Goal: Transaction & Acquisition: Book appointment/travel/reservation

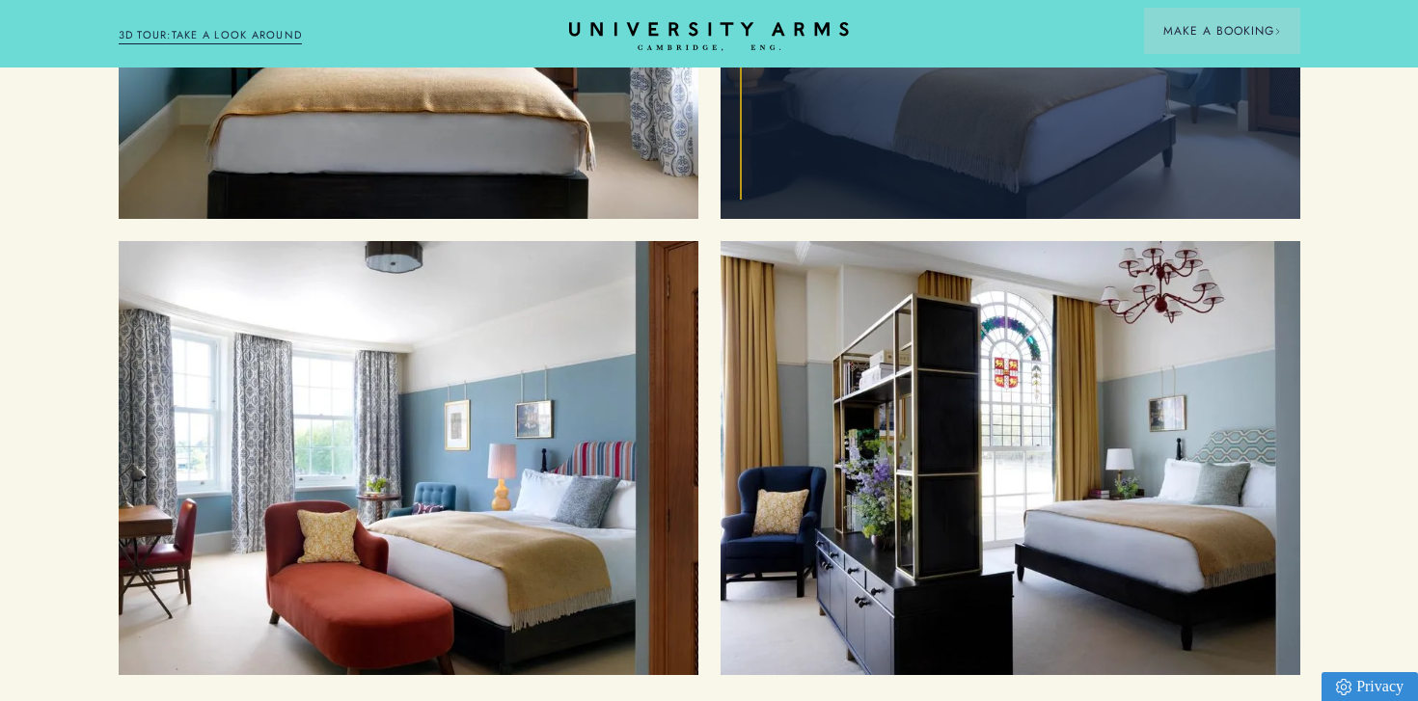
scroll to position [2324, 0]
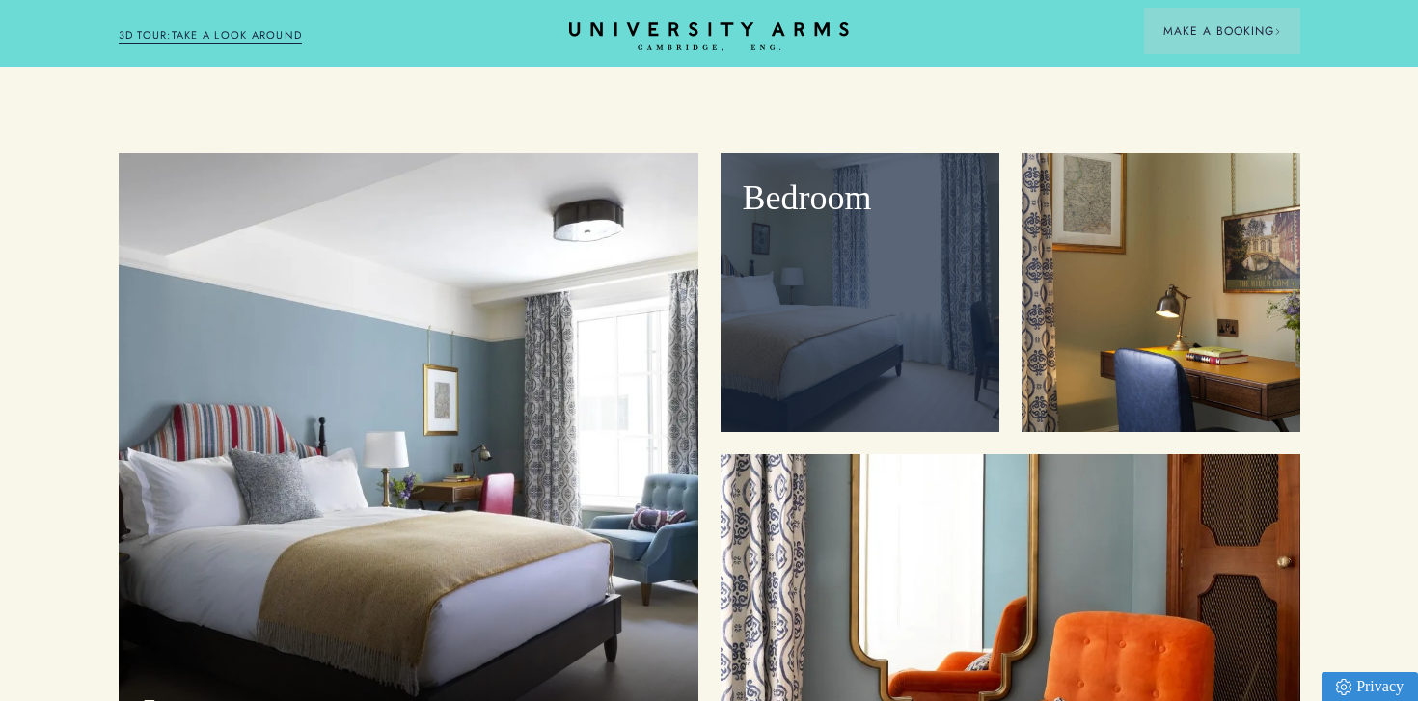
scroll to position [2371, 0]
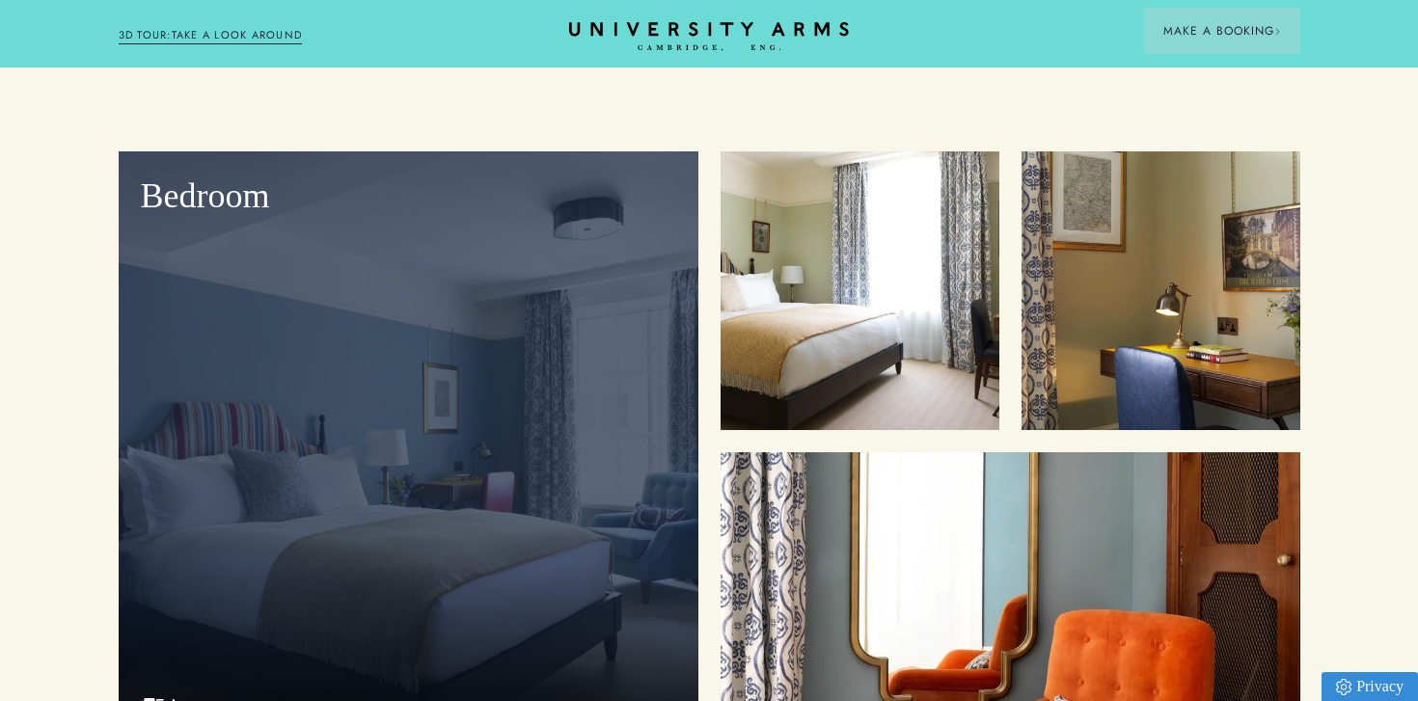
click at [425, 451] on div "Bedroom" at bounding box center [409, 446] width 580 height 591
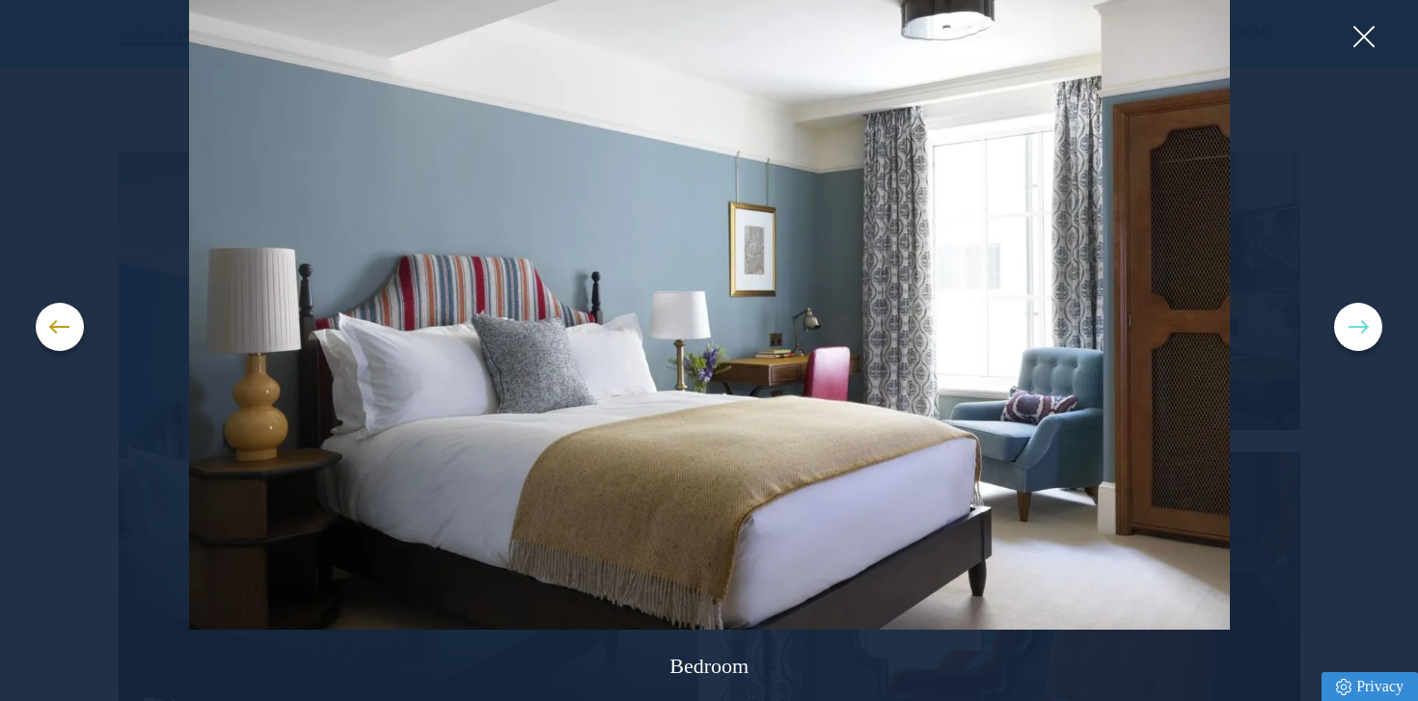
click at [1349, 330] on button at bounding box center [1358, 327] width 48 height 48
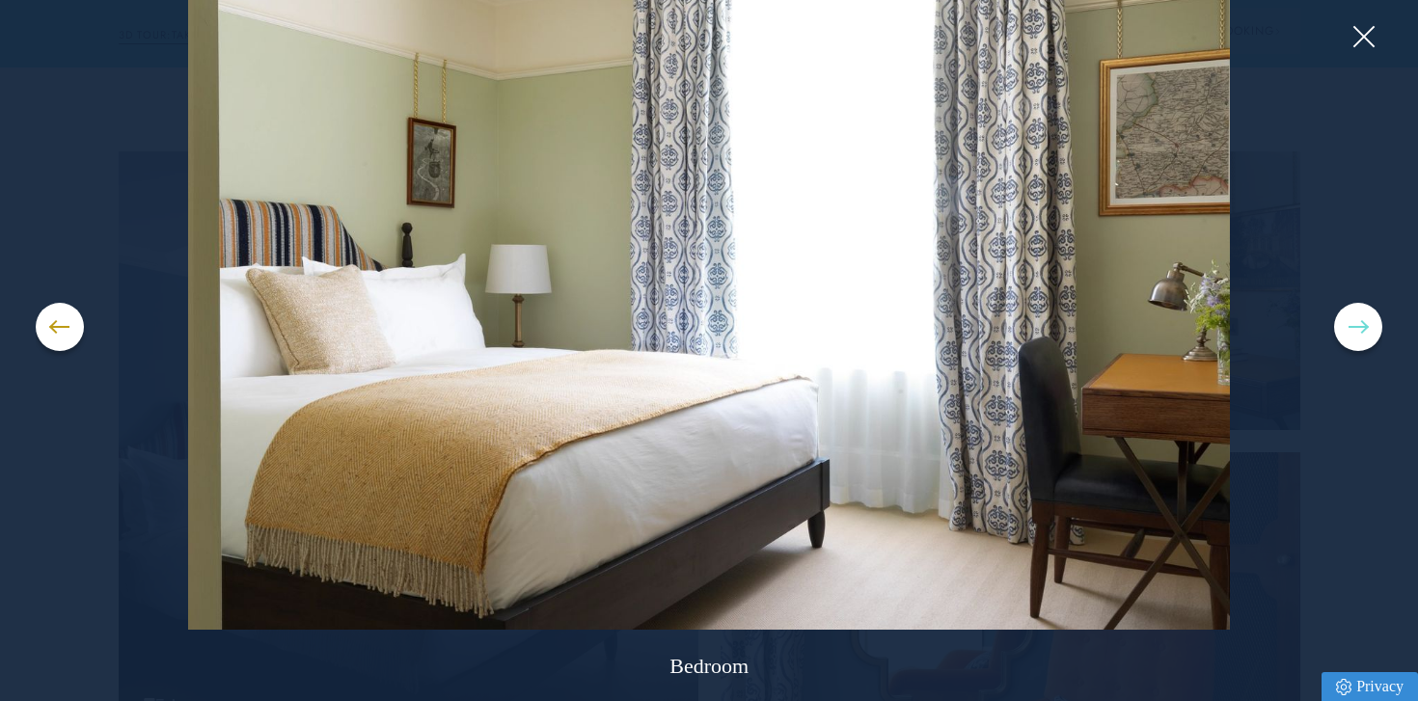
click at [1349, 330] on button at bounding box center [1358, 327] width 48 height 48
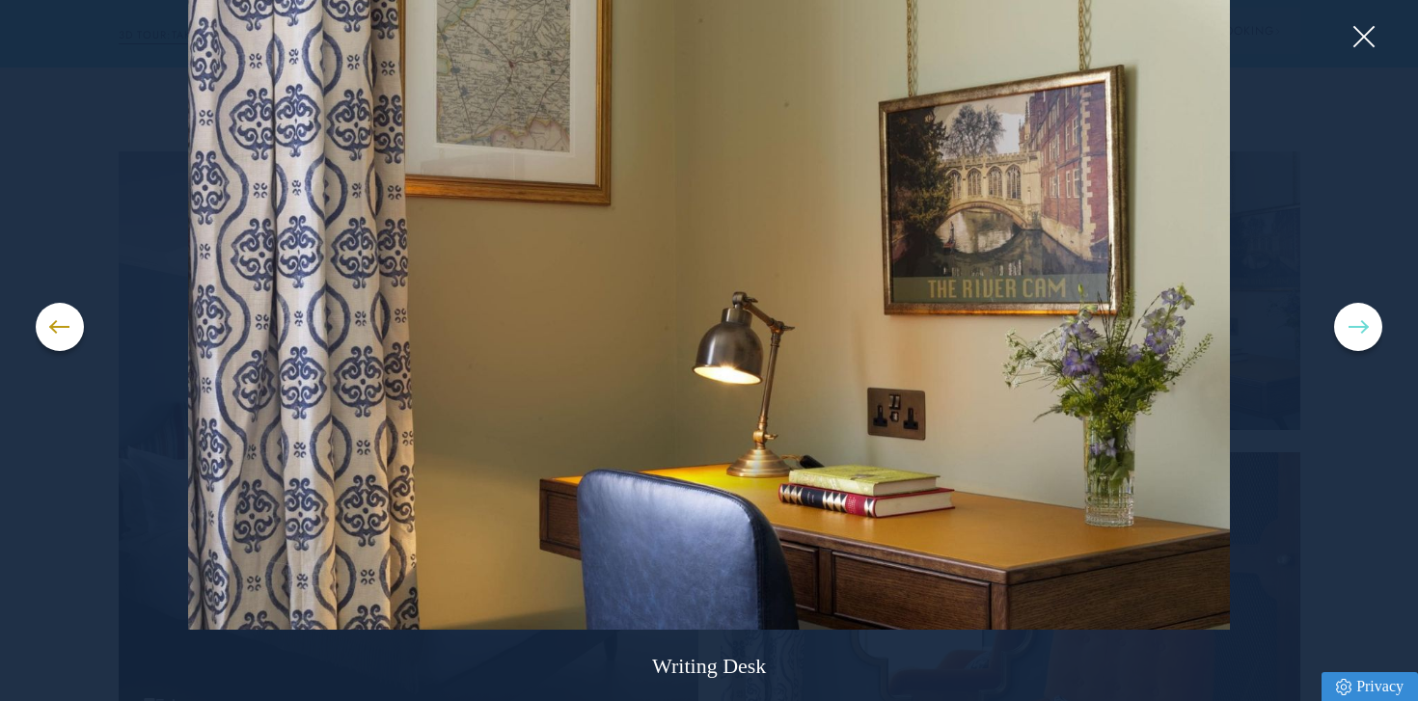
click at [1349, 330] on button at bounding box center [1358, 327] width 48 height 48
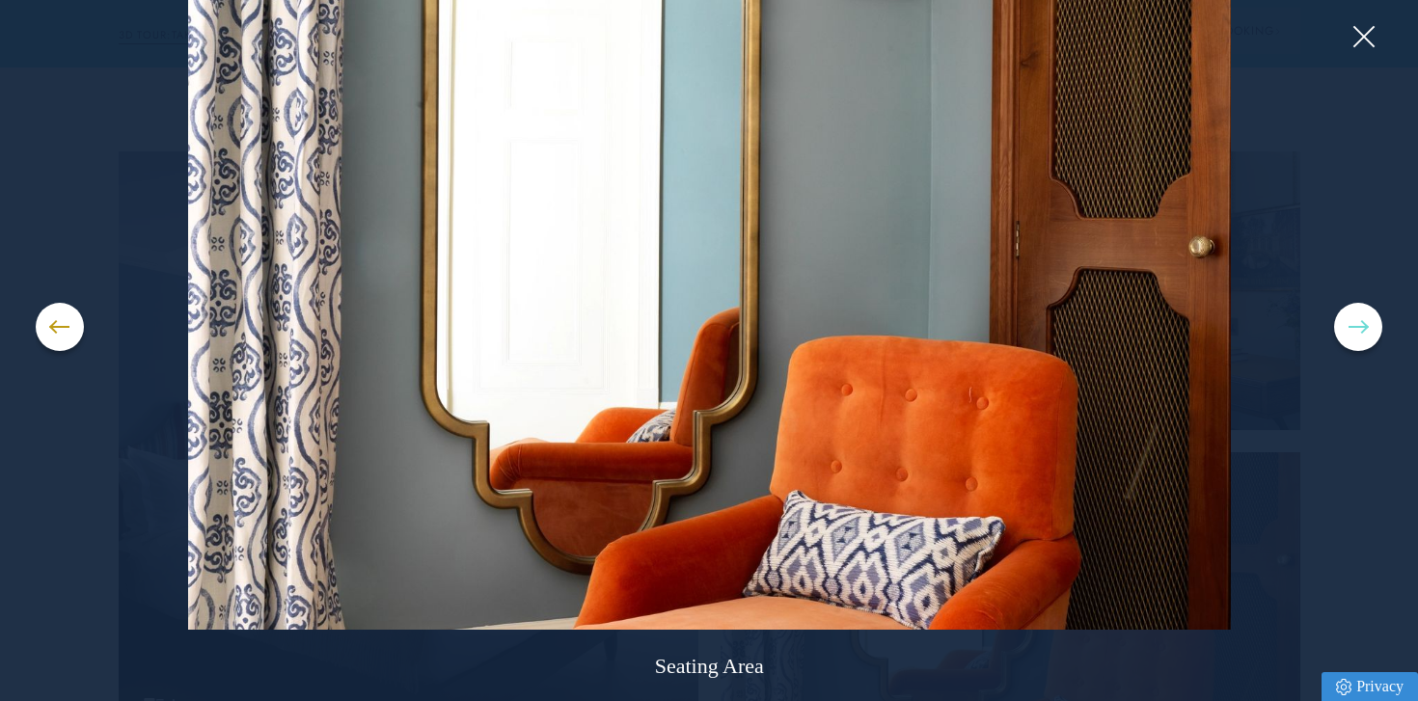
click at [1349, 330] on button at bounding box center [1358, 327] width 48 height 48
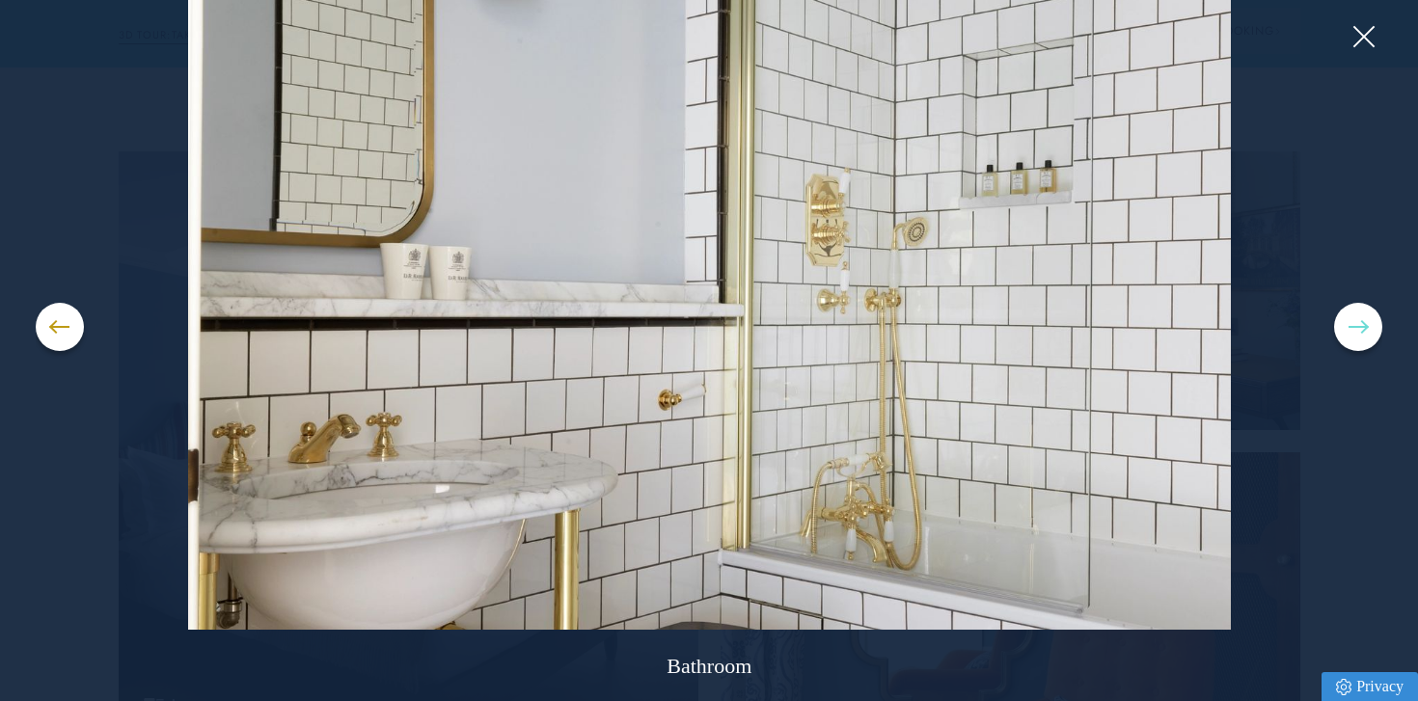
click at [1349, 330] on button at bounding box center [1358, 327] width 48 height 48
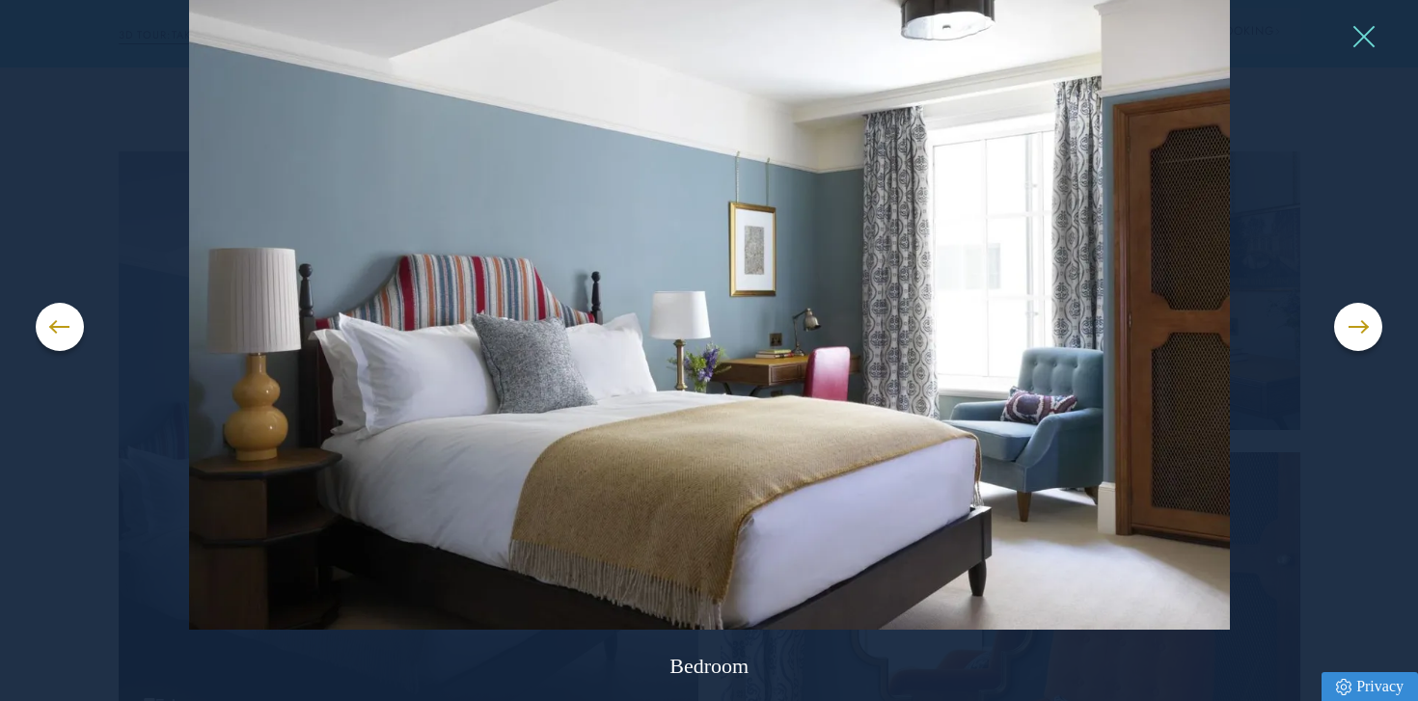
click at [1369, 43] on button at bounding box center [1362, 36] width 29 height 29
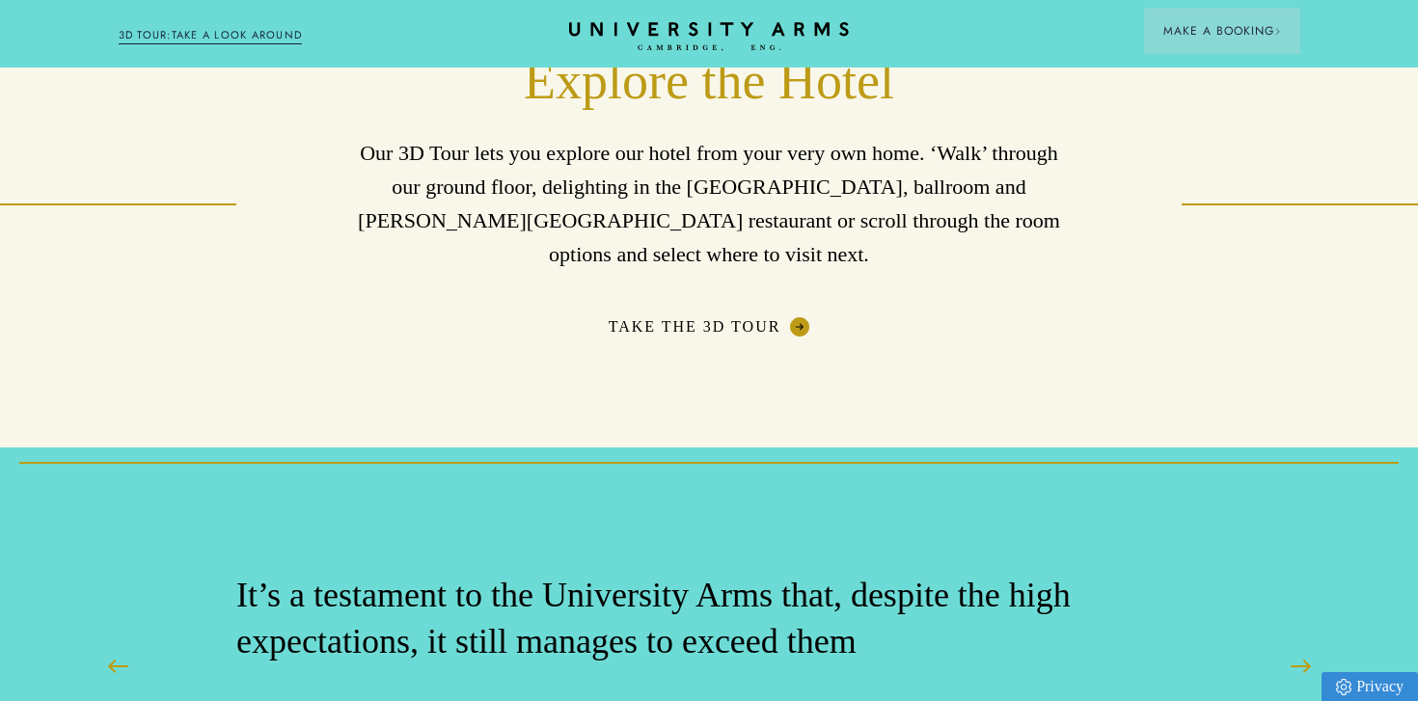
scroll to position [3248, 0]
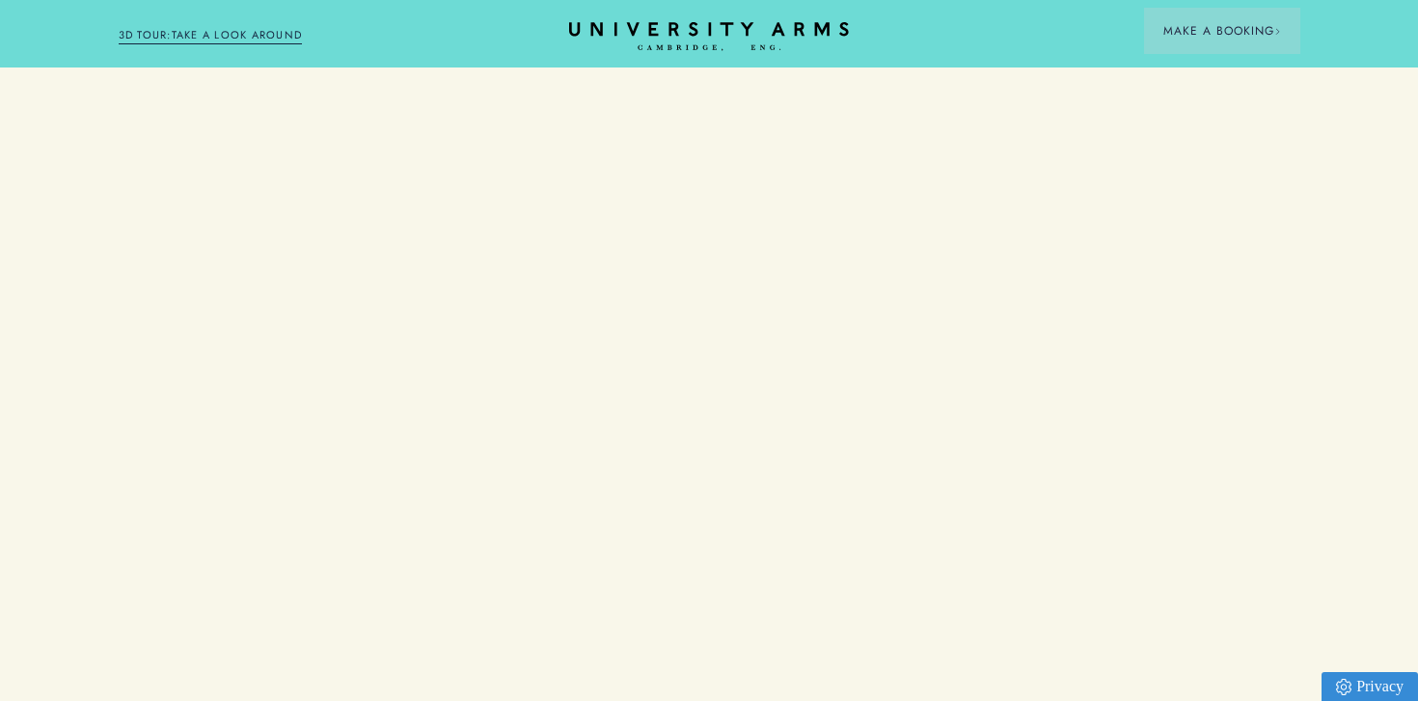
scroll to position [2324, 0]
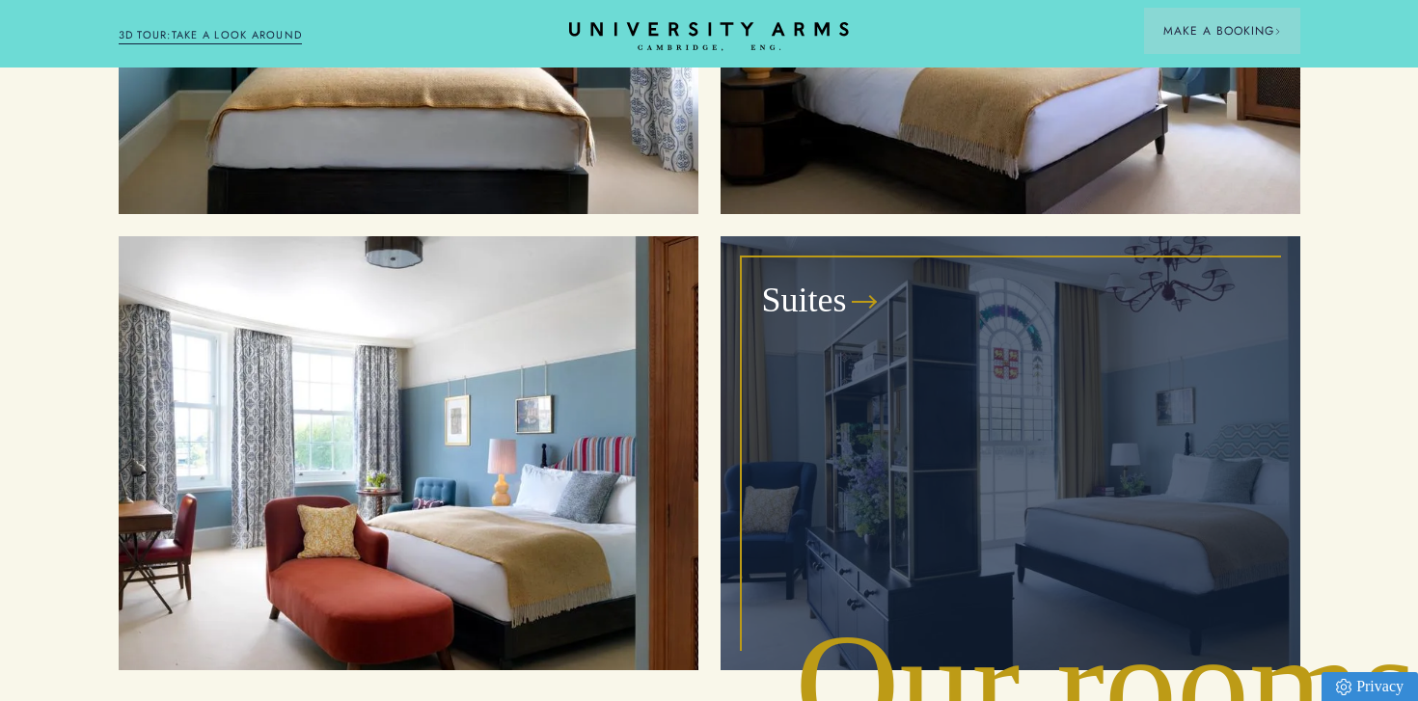
click at [1043, 436] on div "Suites" at bounding box center [1010, 453] width 535 height 390
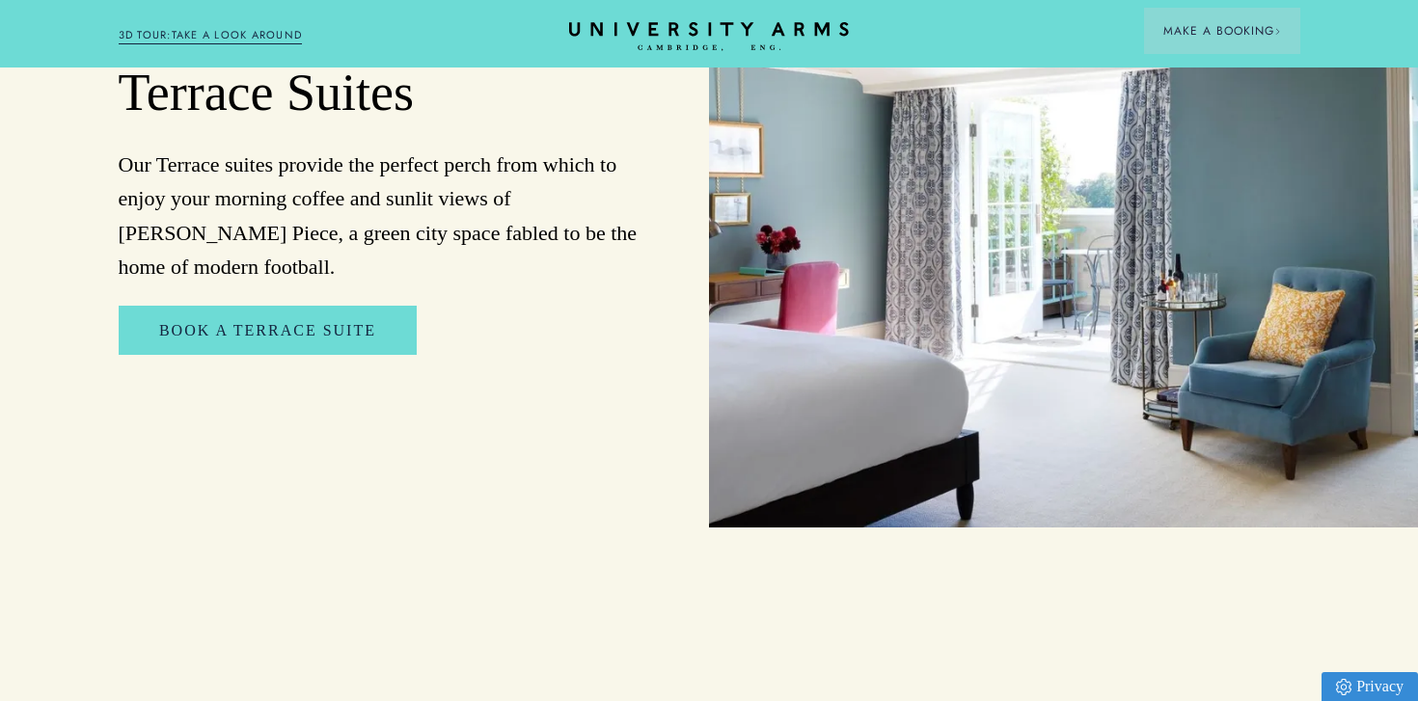
scroll to position [2249, 0]
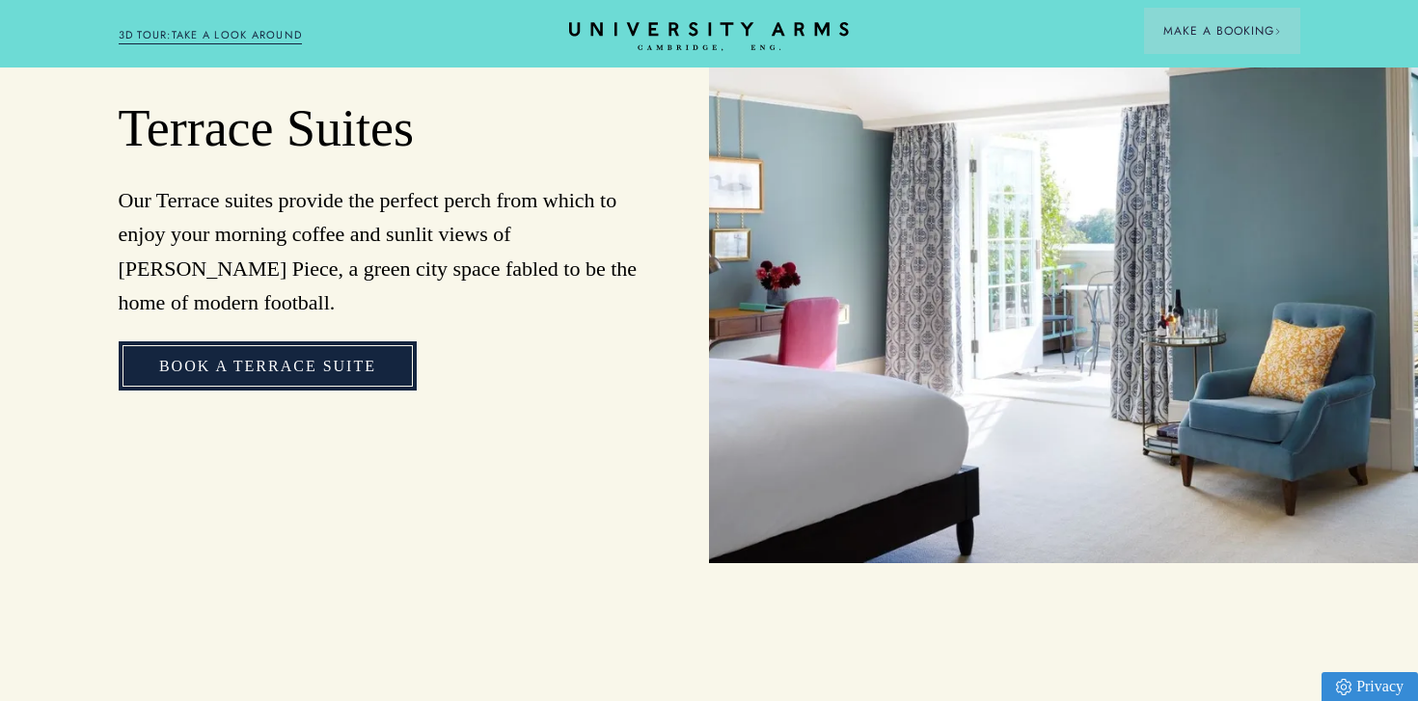
click at [265, 341] on link "Book a Terrace Suite" at bounding box center [268, 366] width 298 height 50
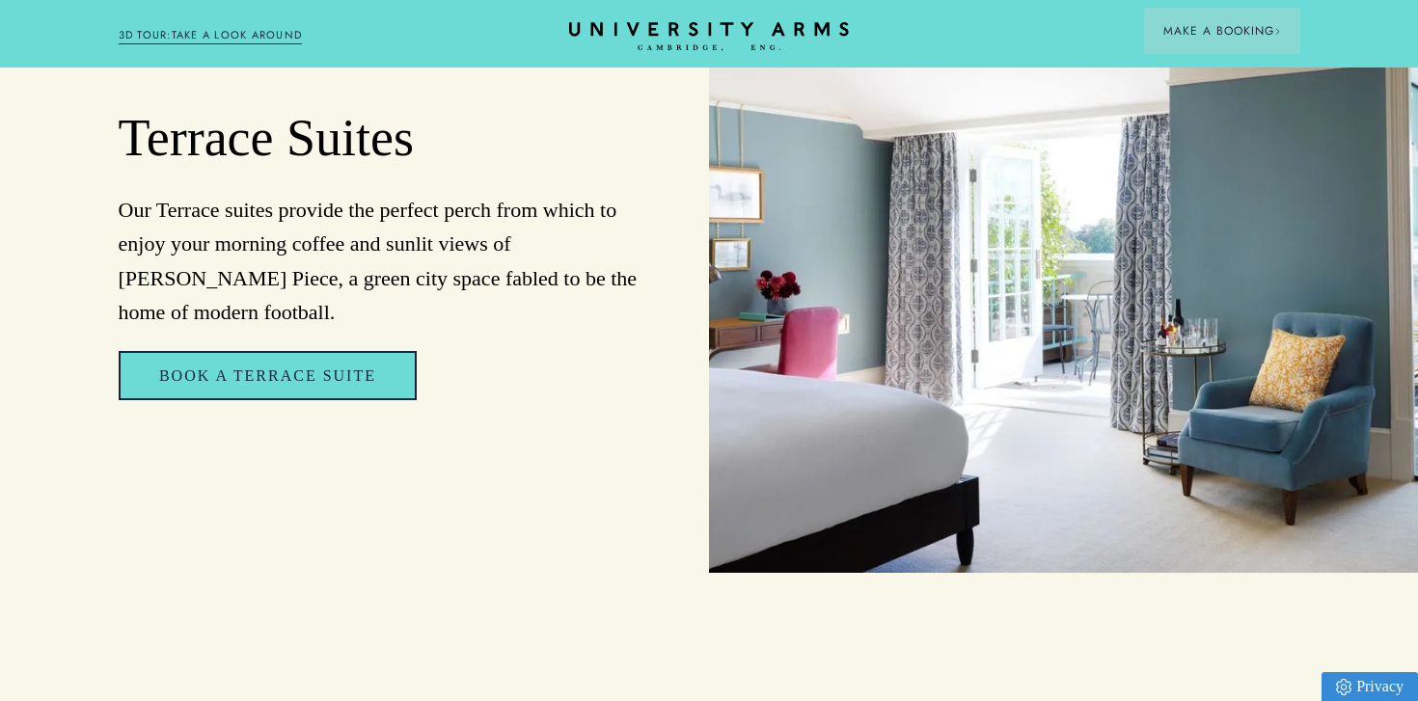
scroll to position [2241, 0]
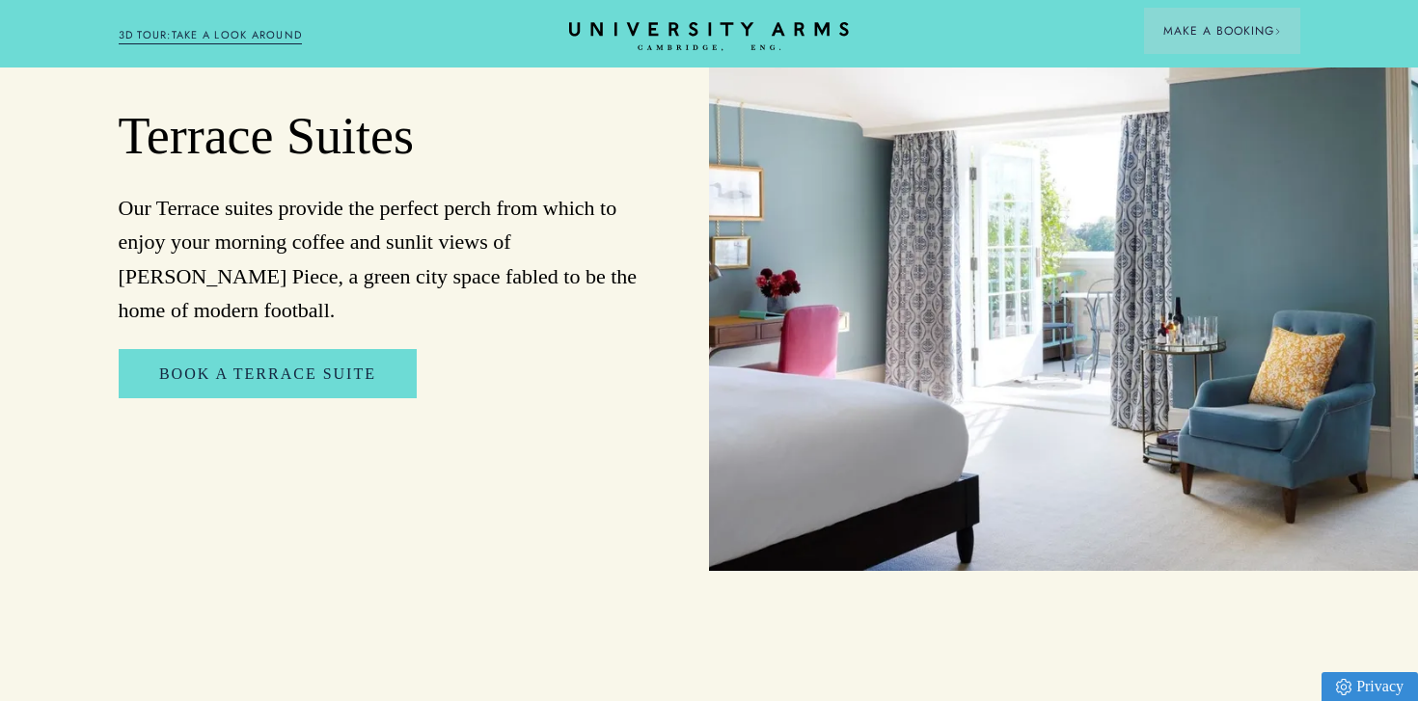
click at [389, 142] on h2 "Terrace Suites" at bounding box center [381, 137] width 525 height 64
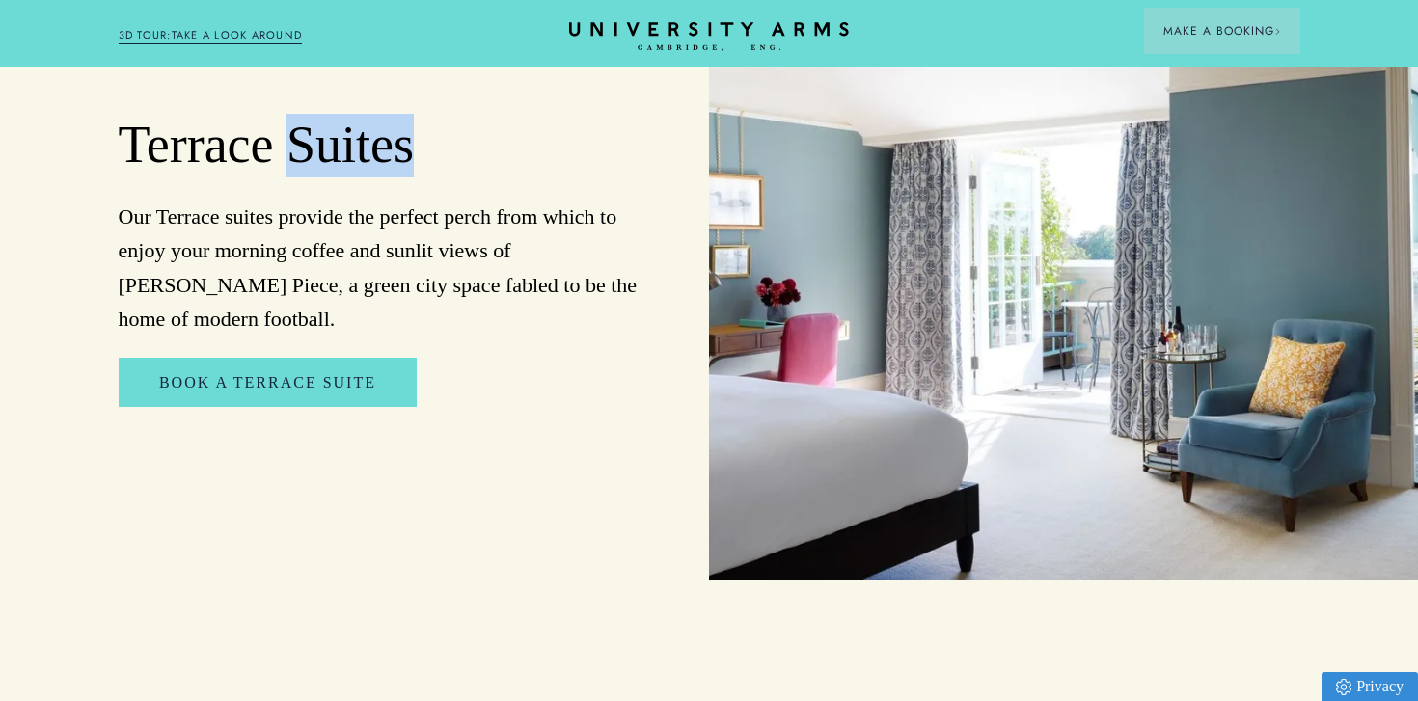
scroll to position [2232, 0]
click at [1094, 399] on img at bounding box center [1063, 262] width 709 height 638
click at [691, 45] on icon "CAMBRIDGE’S LEADING LUXURY HOTEL SINCE [DATE]" at bounding box center [708, 36] width 271 height 29
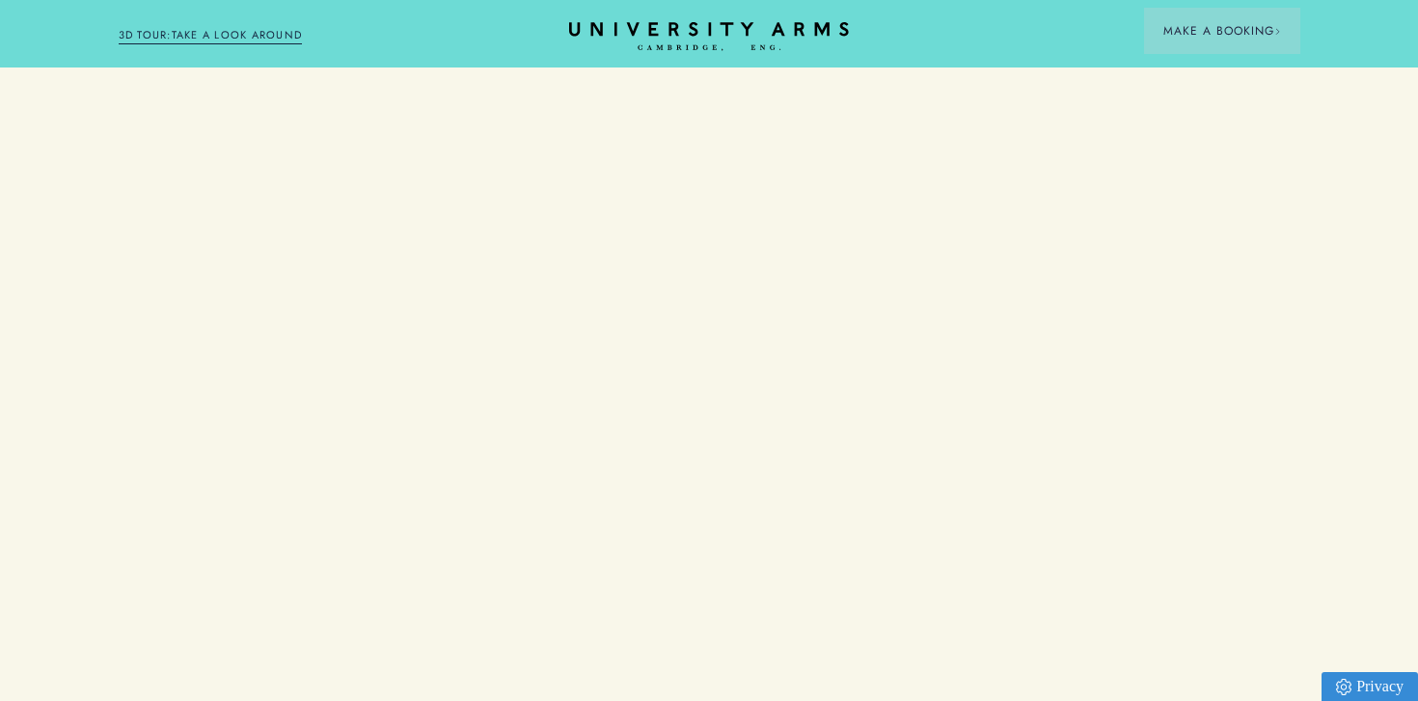
click at [680, 158] on div "Terrace Suites Our Terrace suites provide the perfect perch from which to enjoy…" at bounding box center [354, 262] width 709 height 638
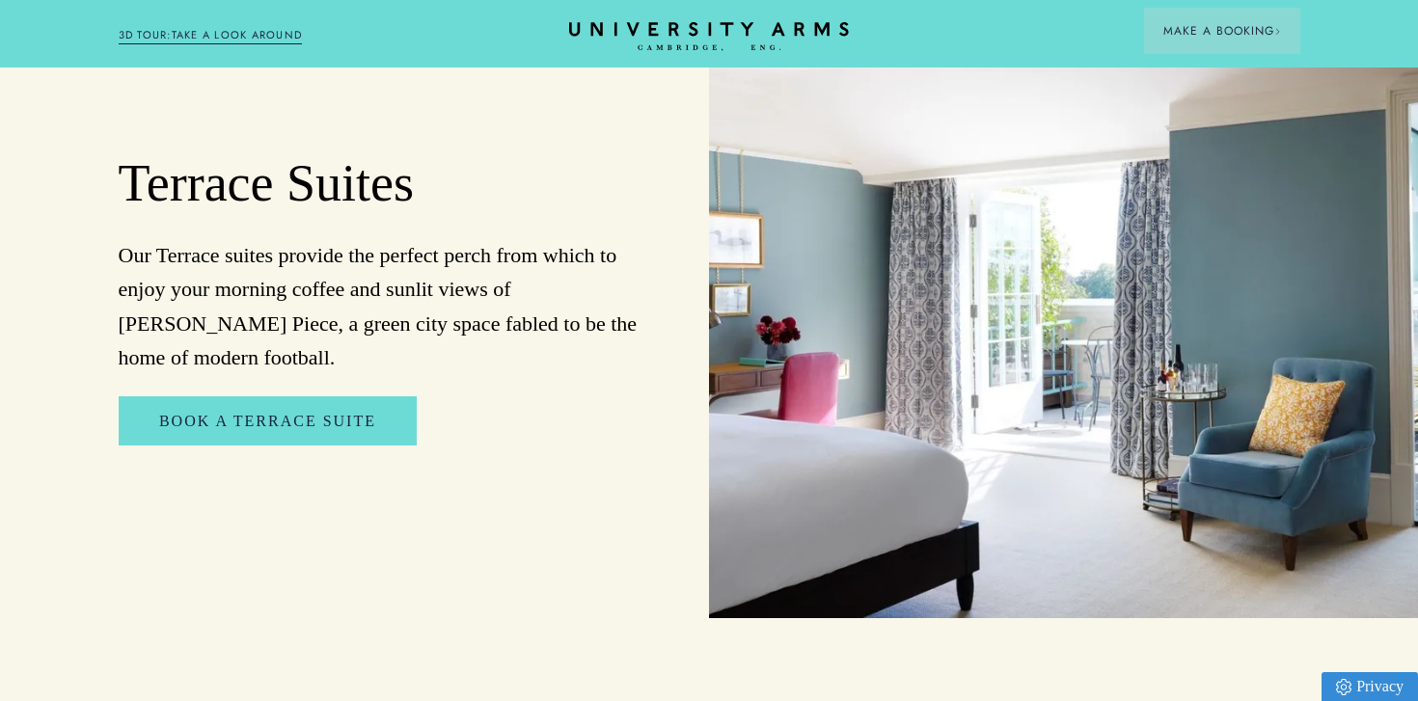
scroll to position [2236, 0]
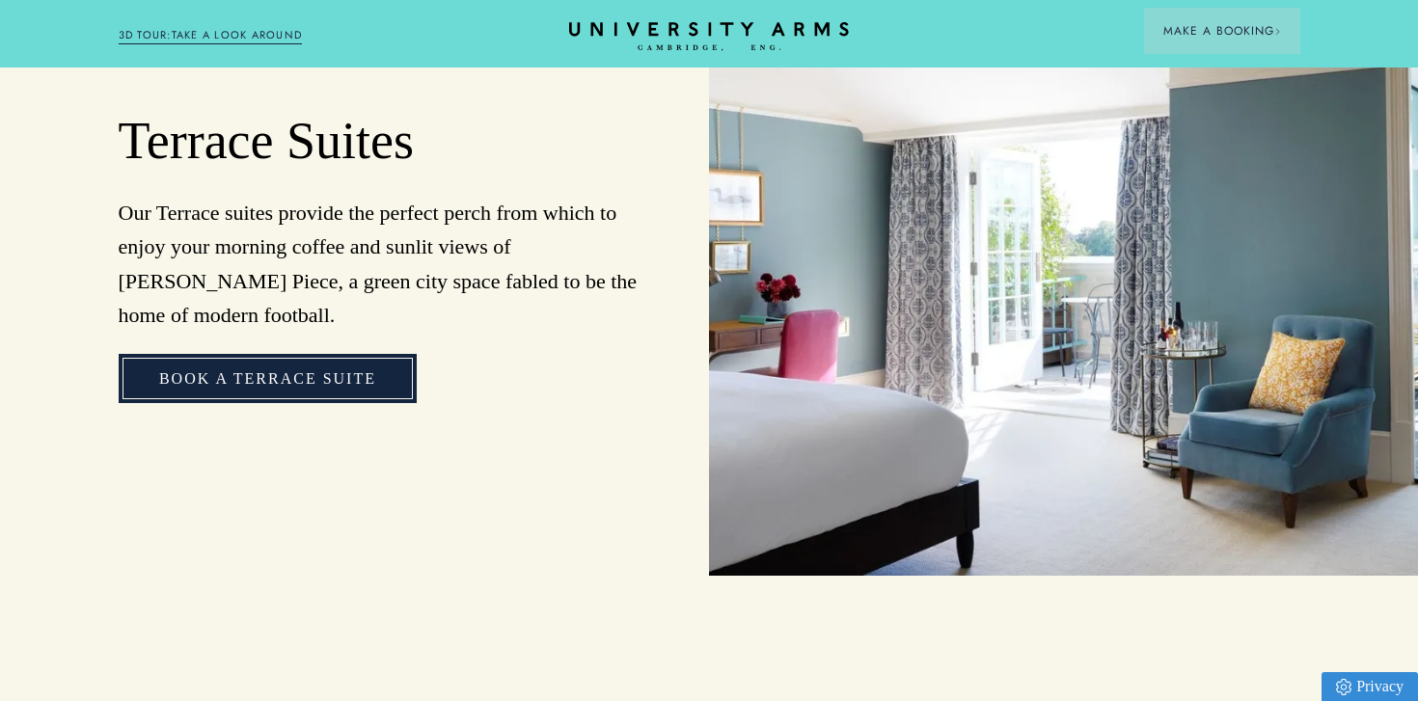
click at [298, 354] on link "Book a Terrace Suite" at bounding box center [268, 379] width 298 height 50
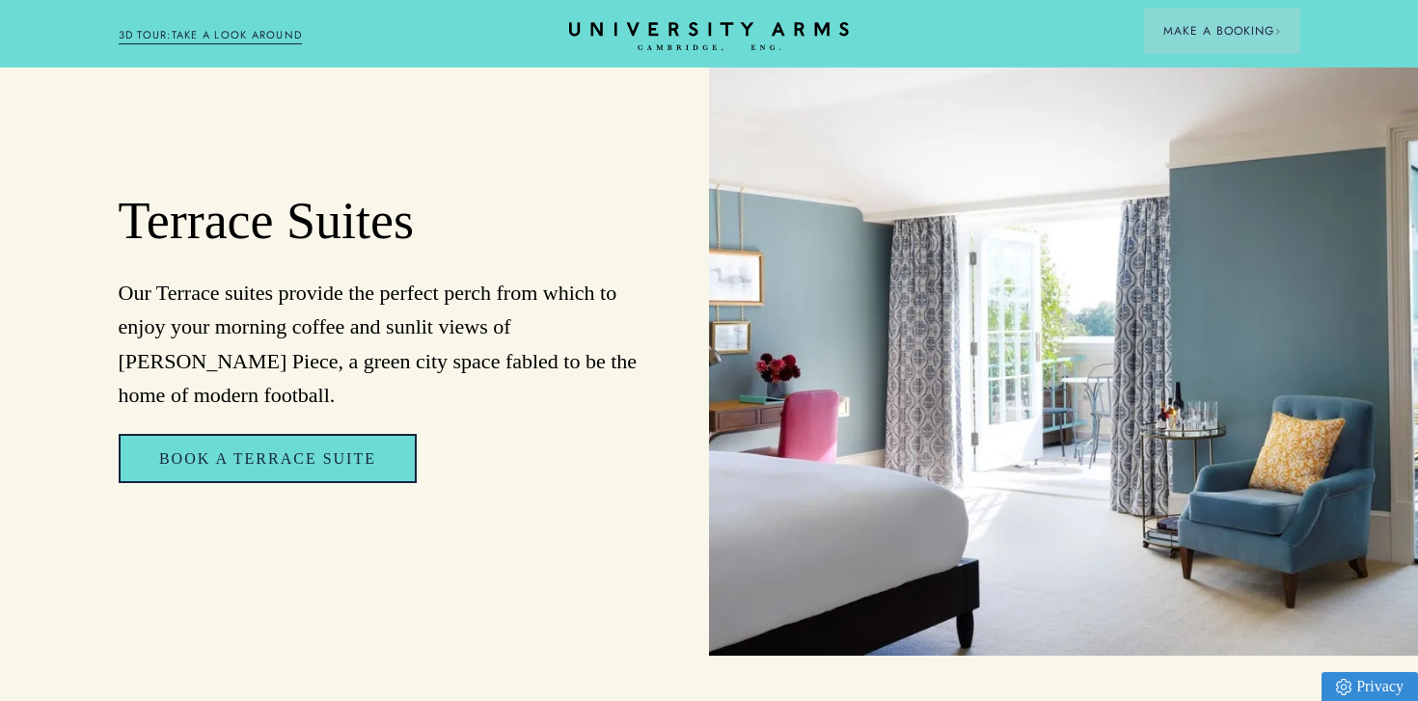
scroll to position [2154, 0]
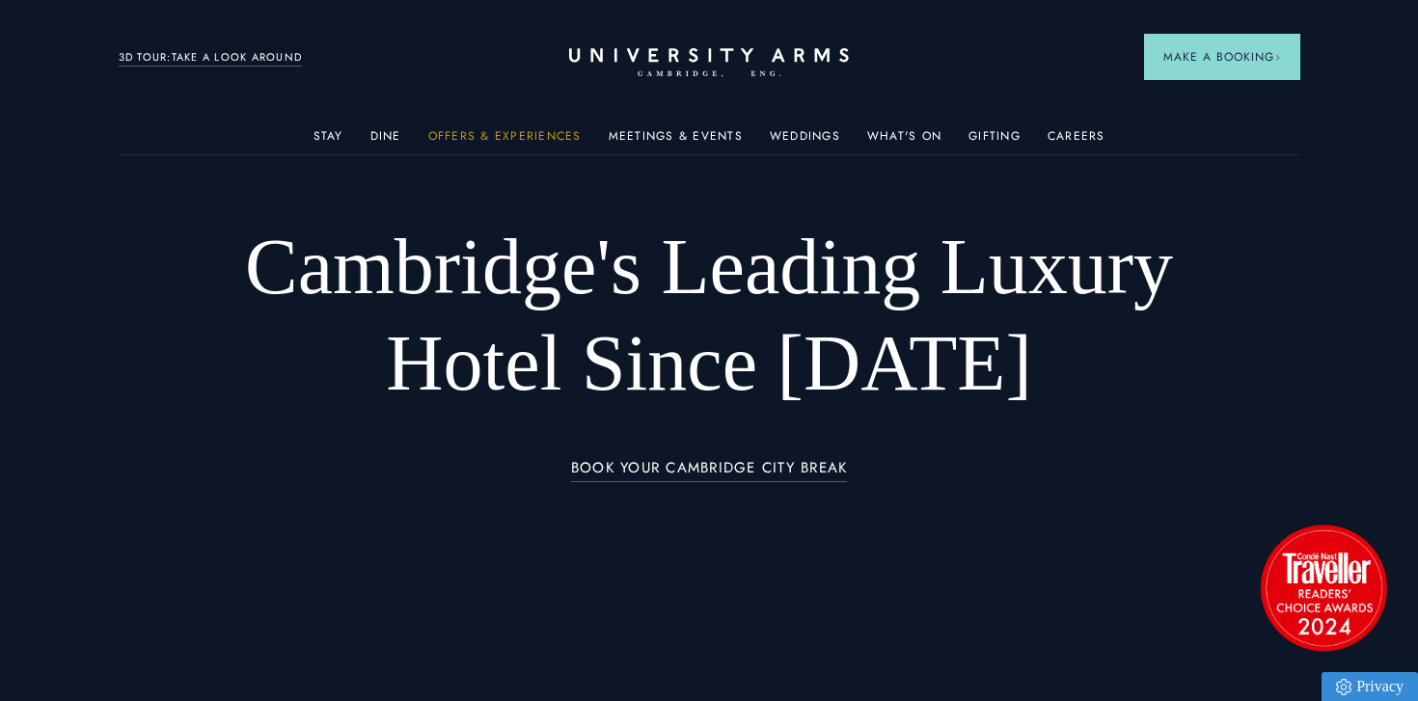
click at [528, 137] on link "Offers & Experiences" at bounding box center [504, 141] width 153 height 25
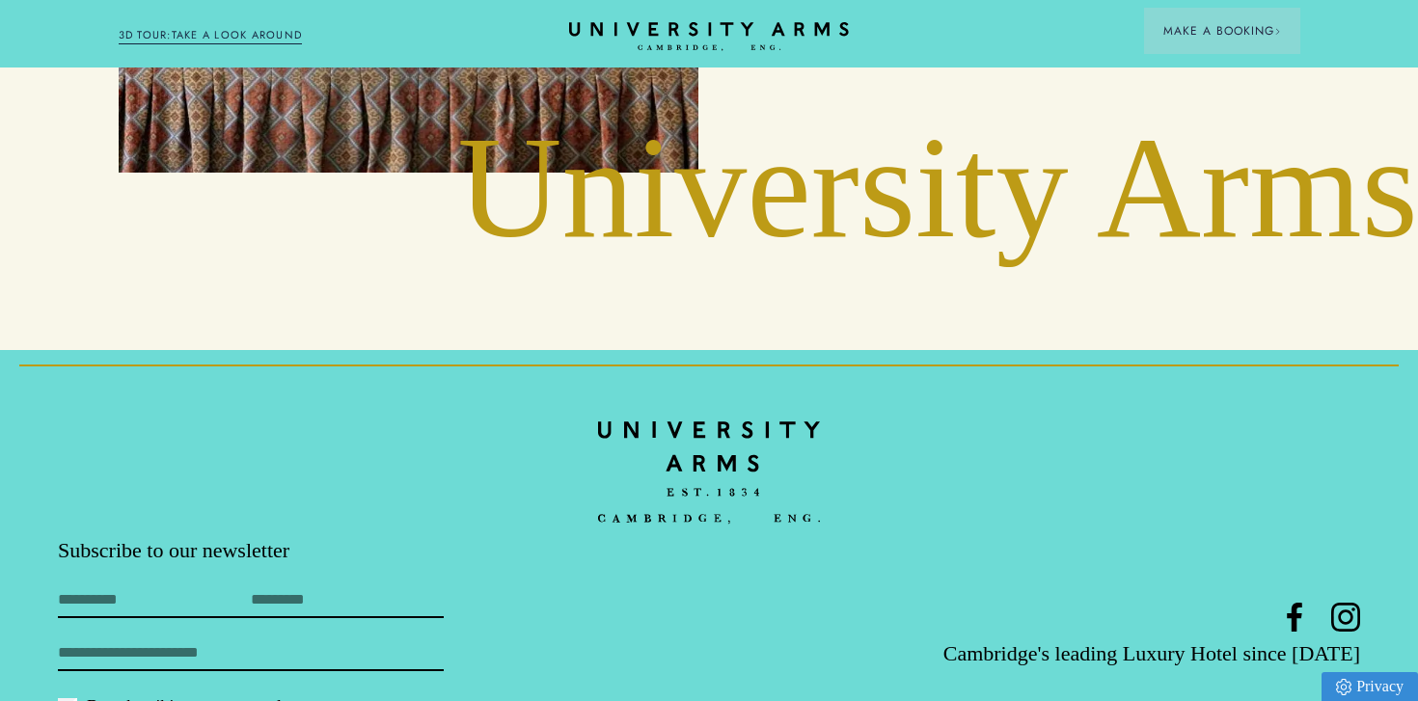
scroll to position [4803, 0]
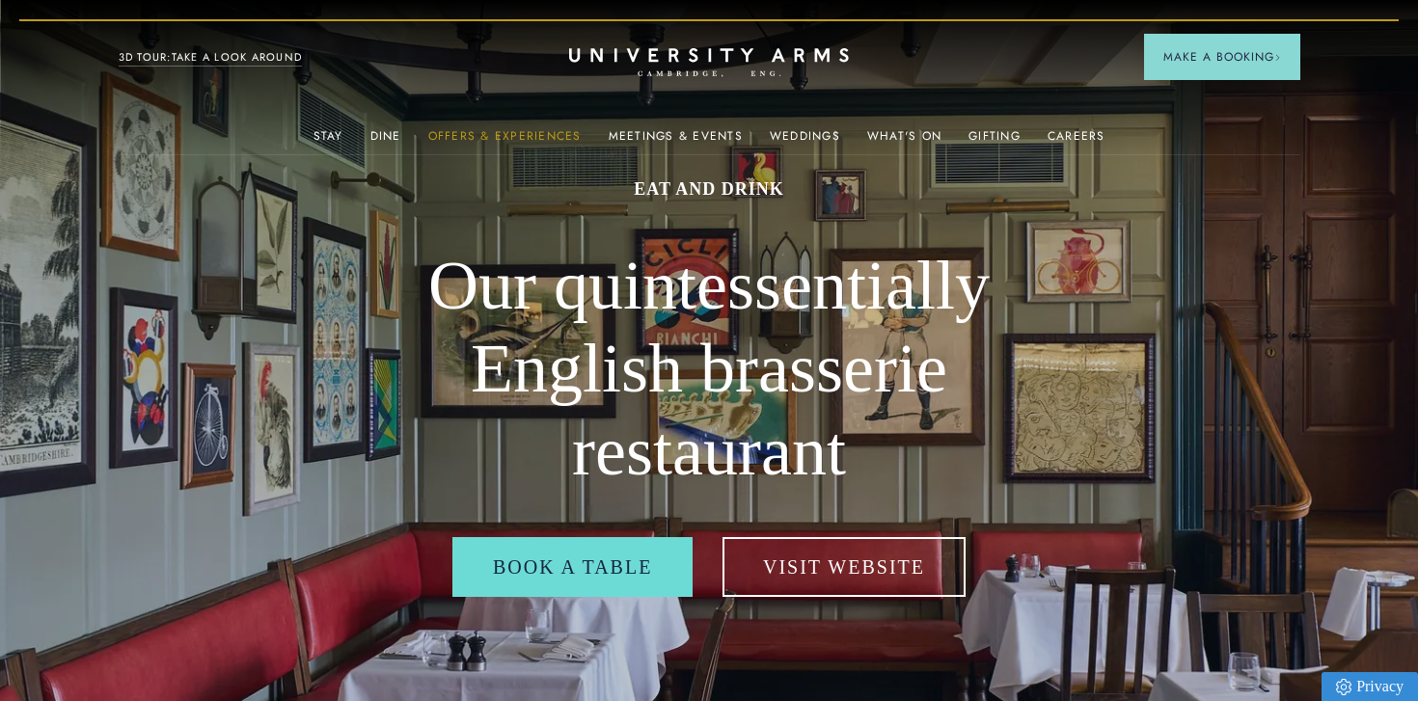
click at [491, 134] on link "Offers & Experiences" at bounding box center [504, 141] width 153 height 25
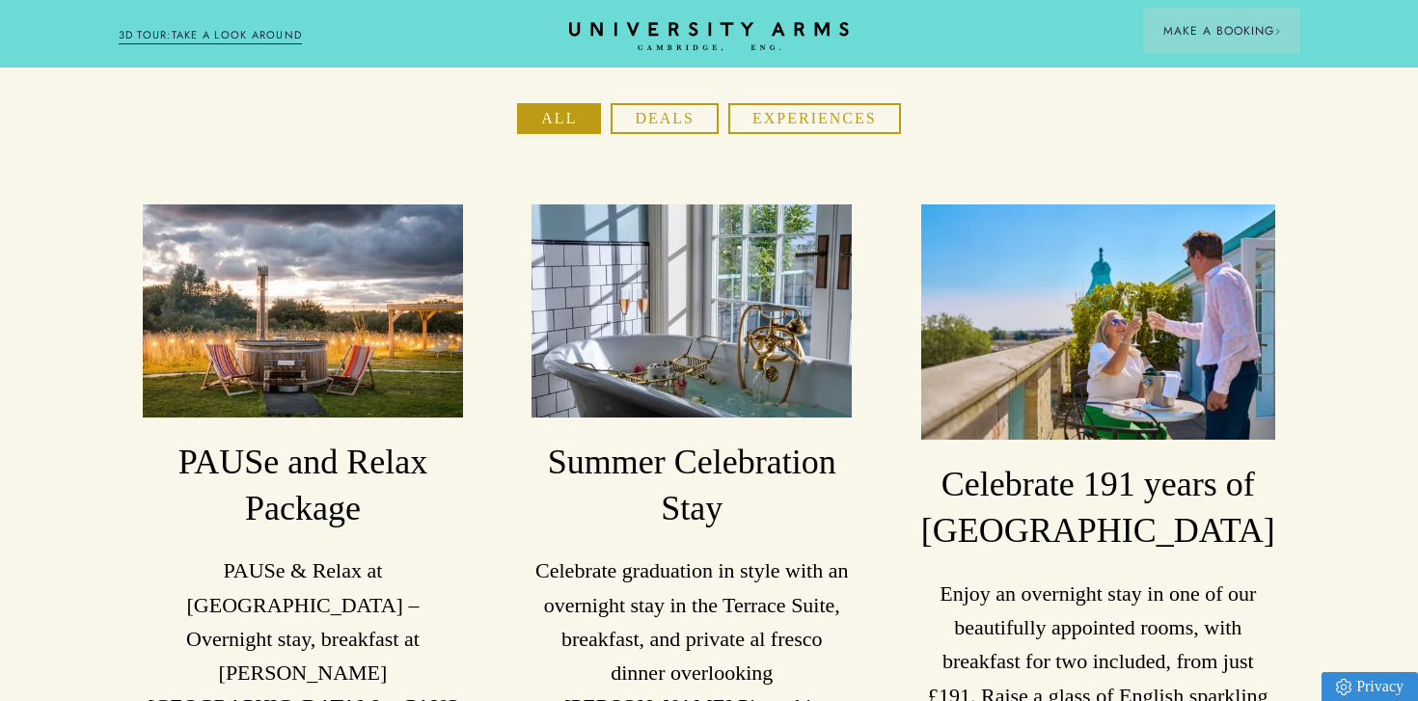
scroll to position [315, 0]
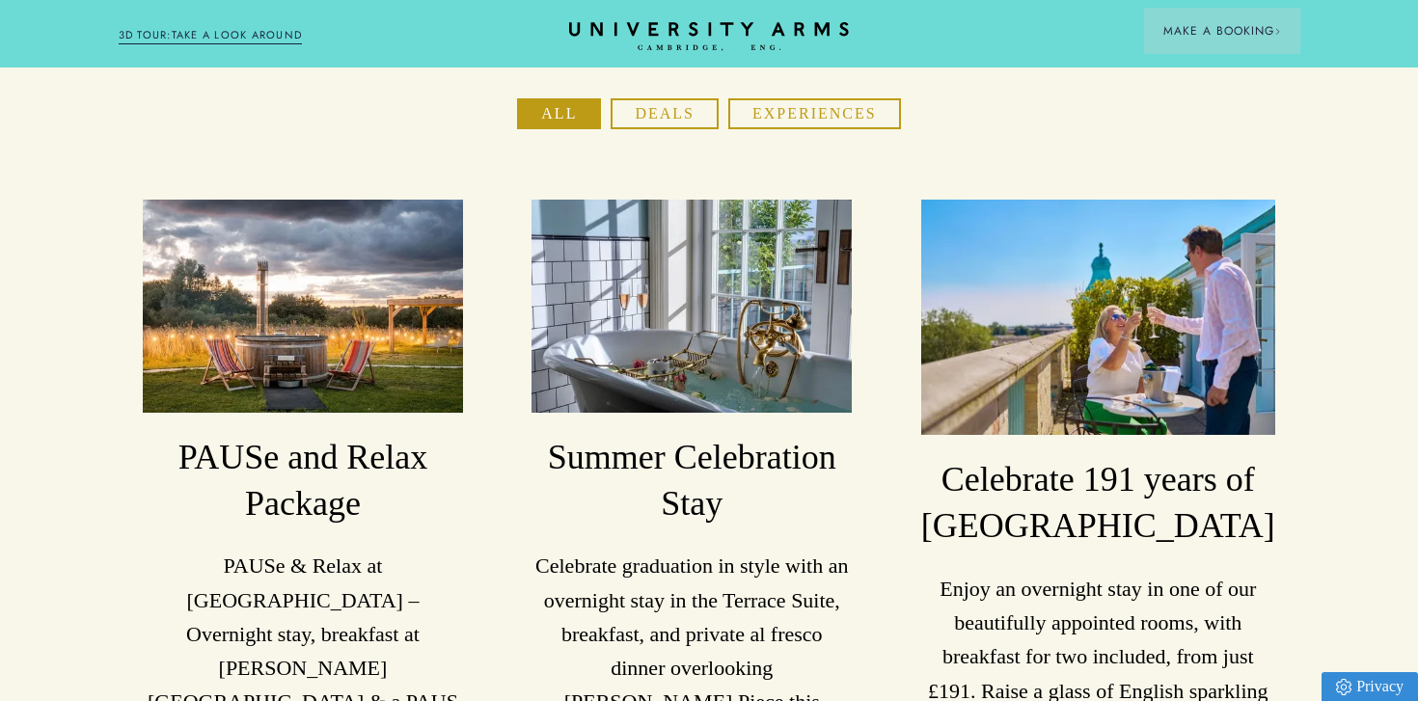
click at [799, 98] on button "Experiences" at bounding box center [814, 113] width 173 height 31
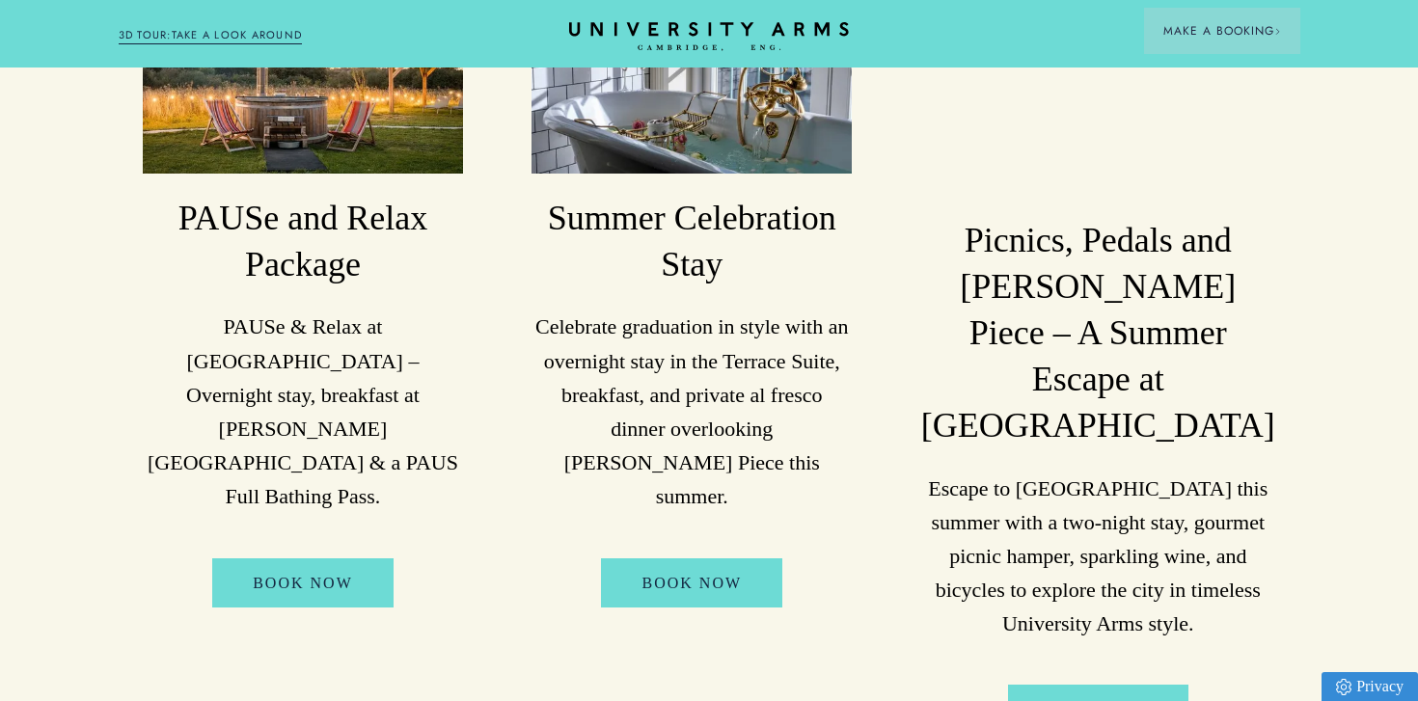
scroll to position [0, 0]
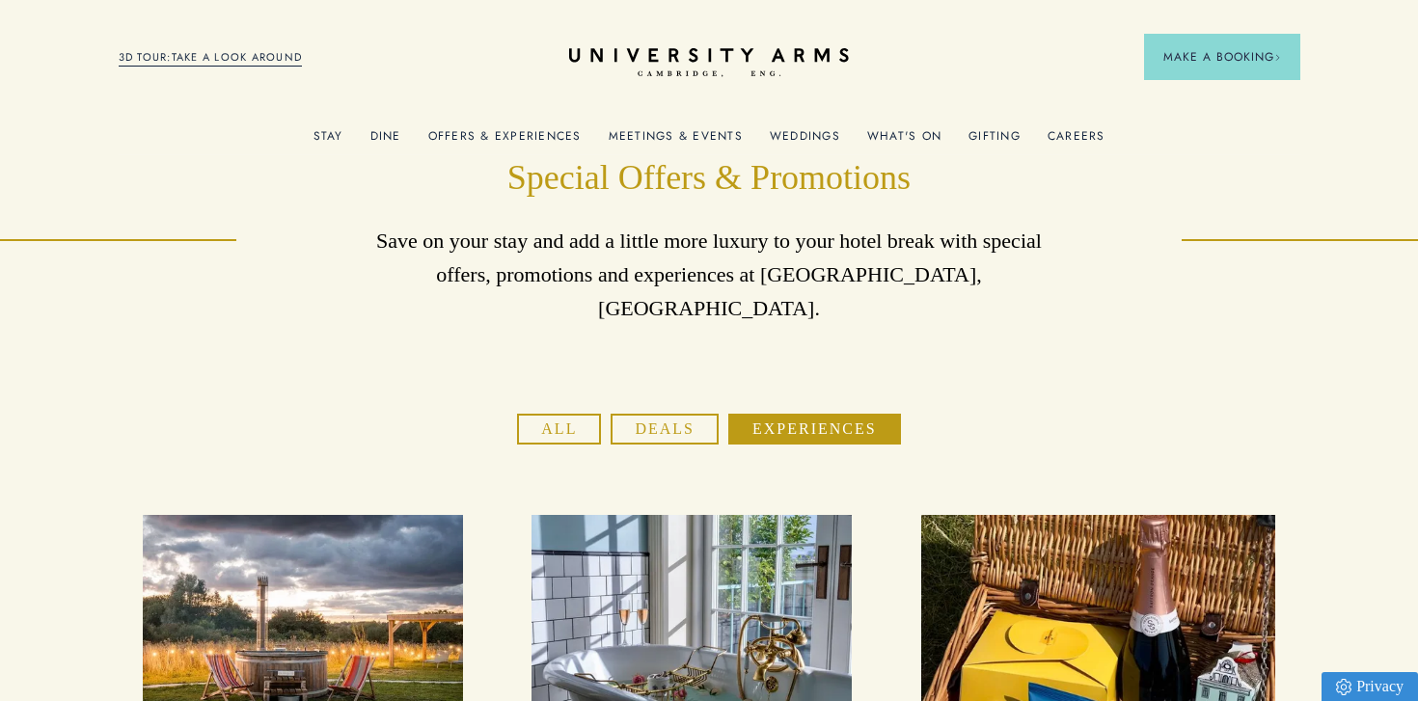
click at [705, 135] on link "Meetings & Events" at bounding box center [676, 141] width 134 height 25
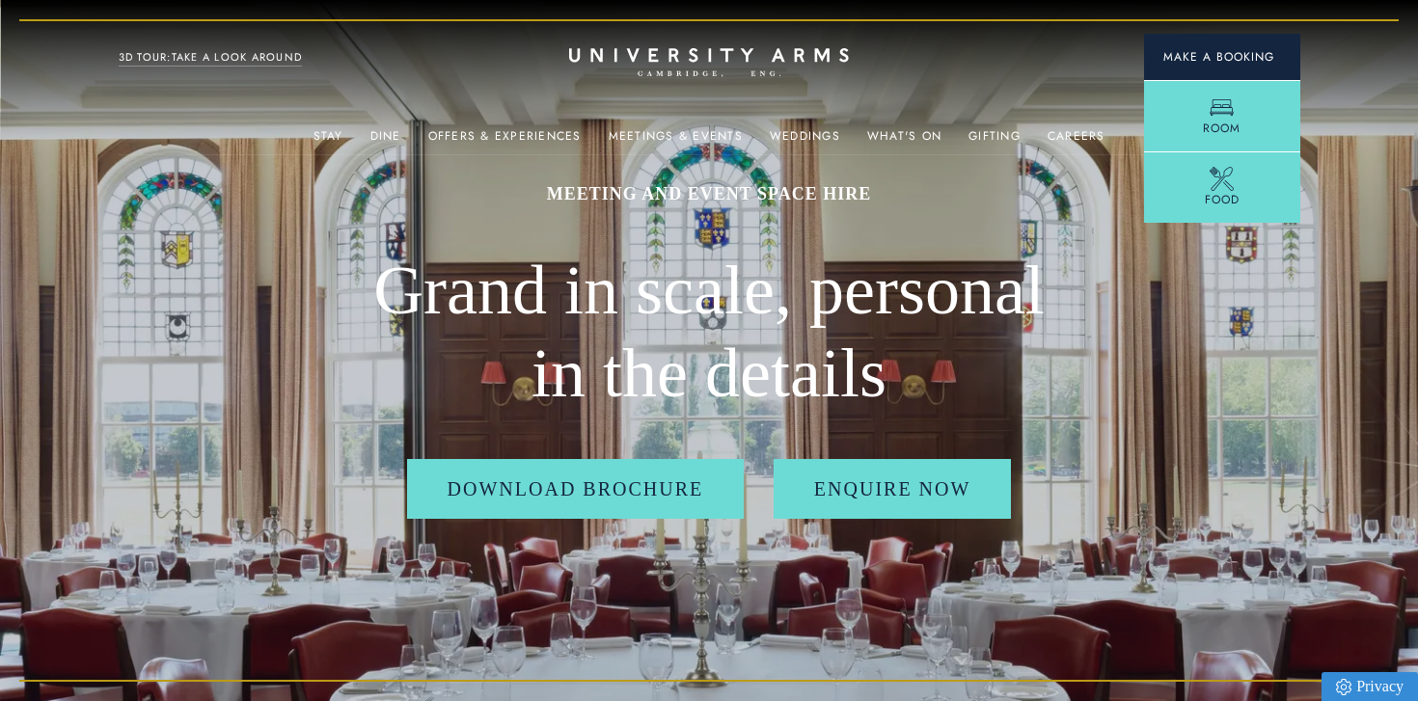
click at [1213, 54] on span "Make a Booking" at bounding box center [1222, 56] width 118 height 17
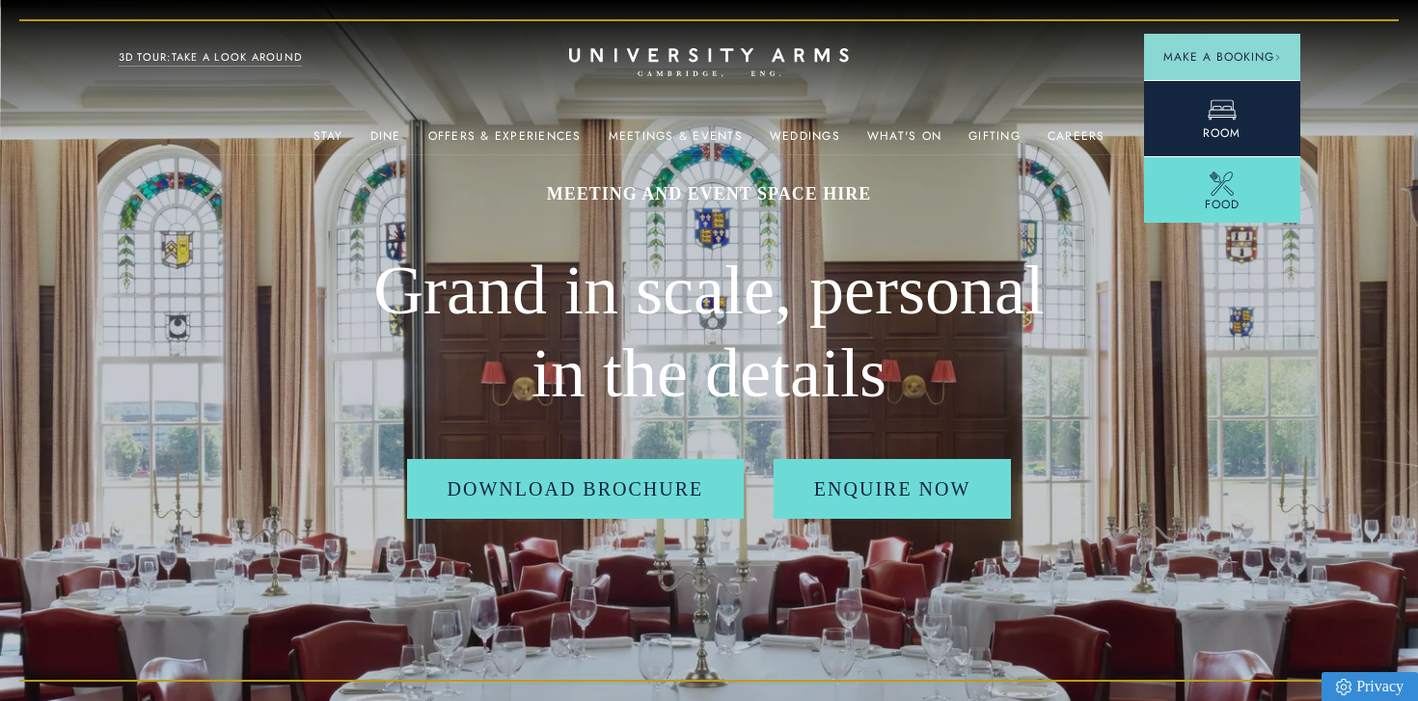
click at [1226, 127] on span "Room" at bounding box center [1222, 132] width 38 height 17
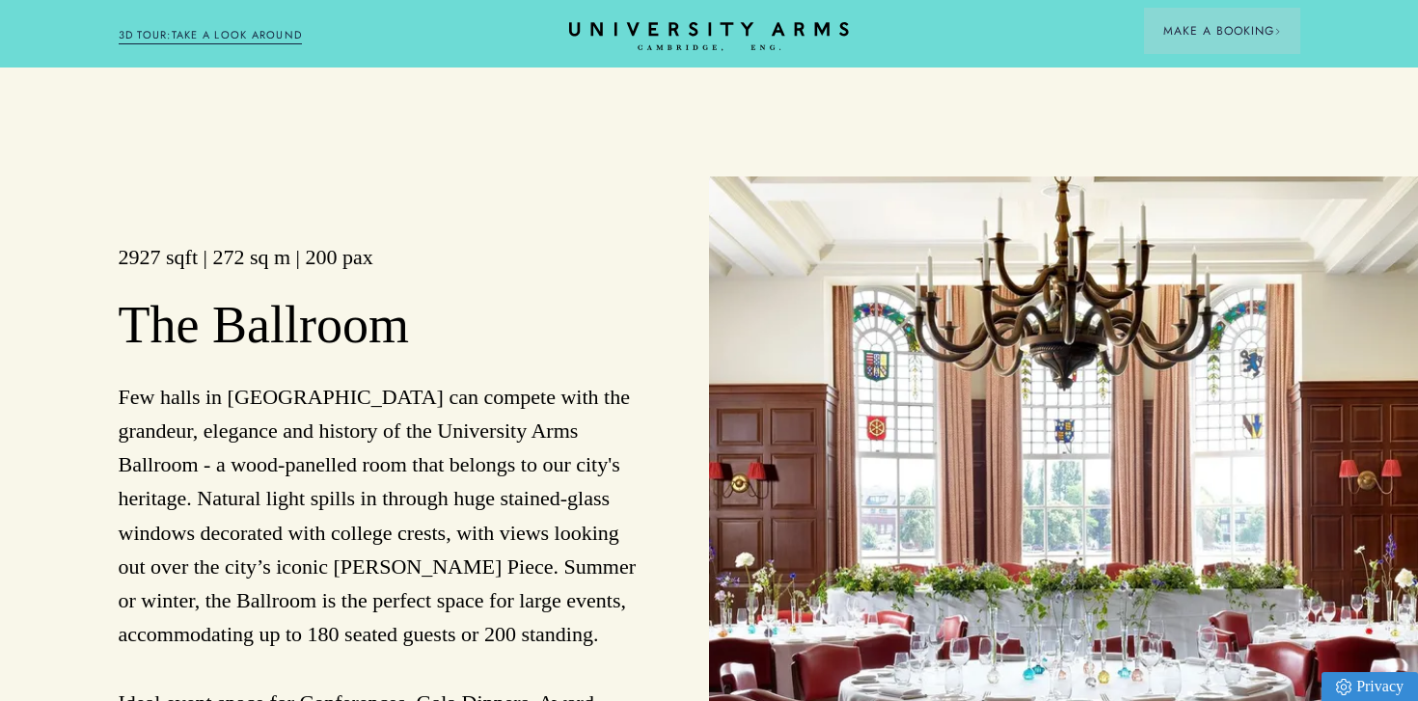
scroll to position [1441, 0]
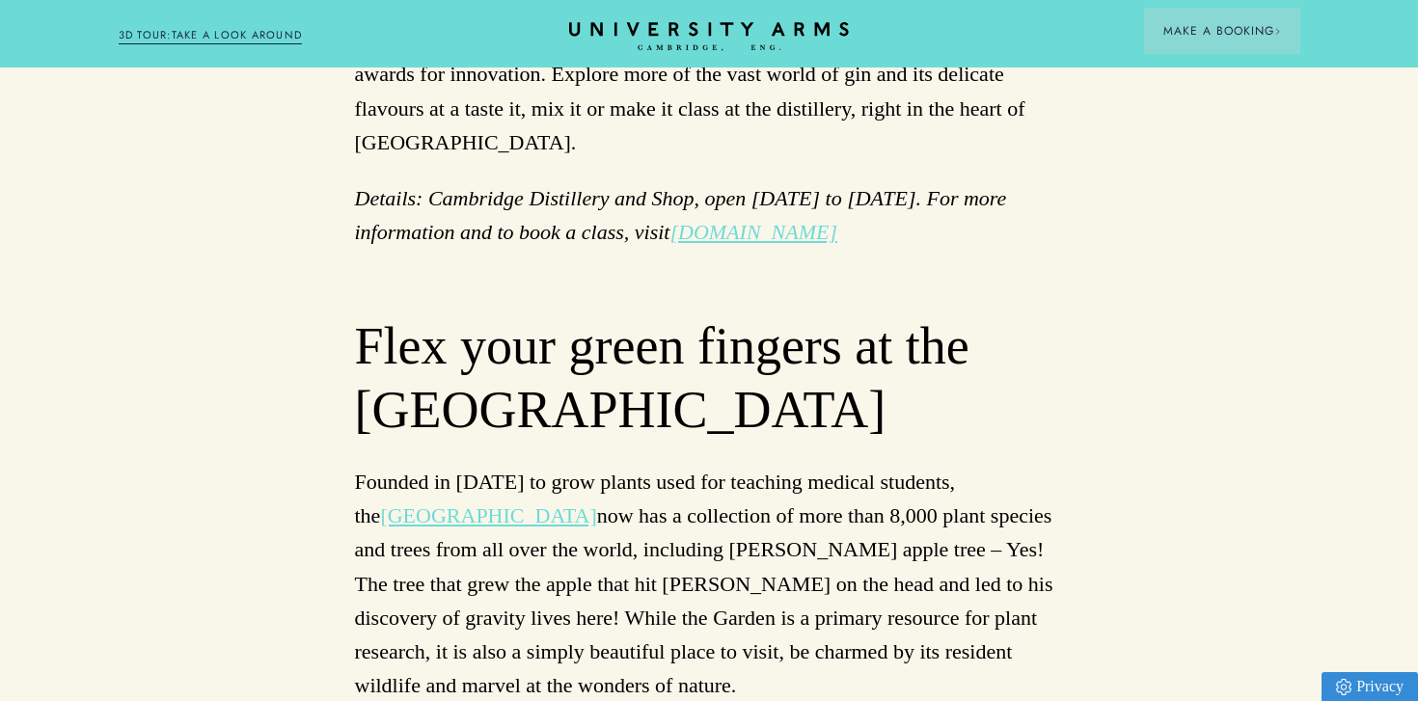
scroll to position [3507, 0]
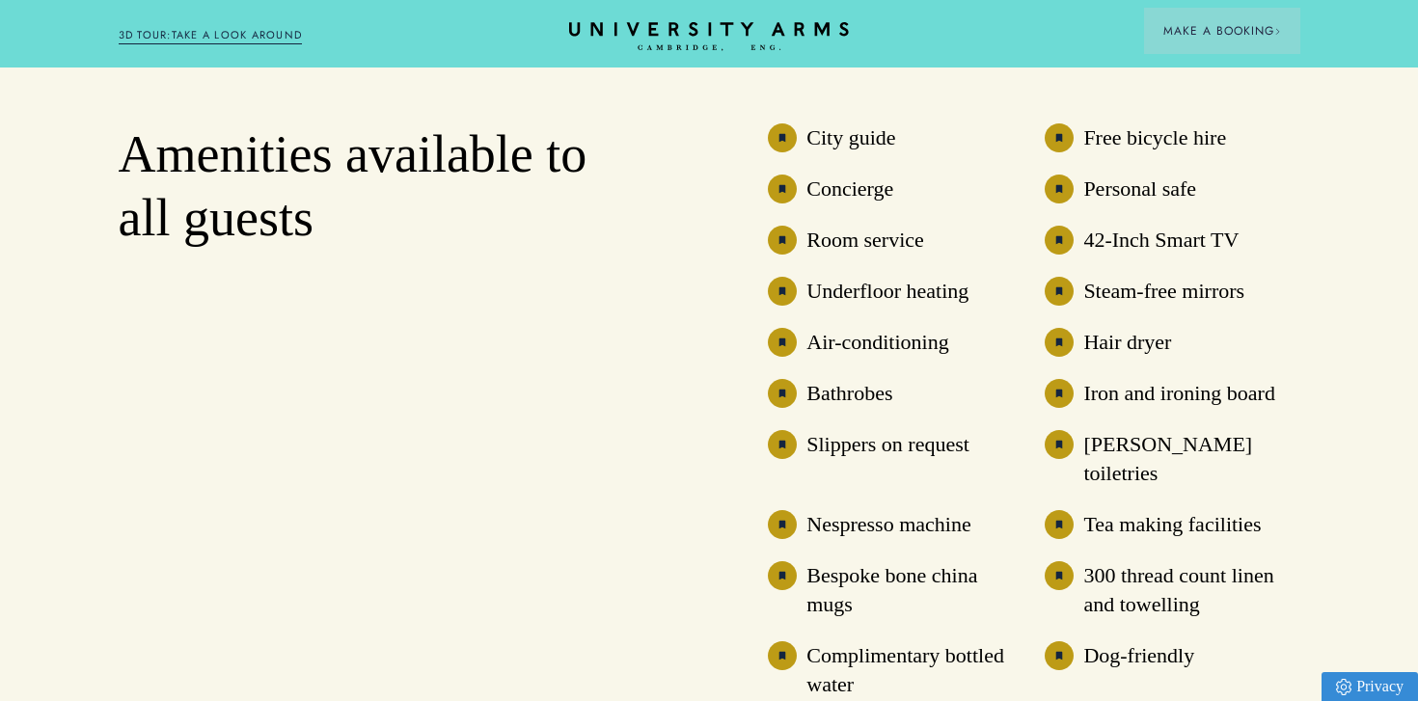
scroll to position [5131, 0]
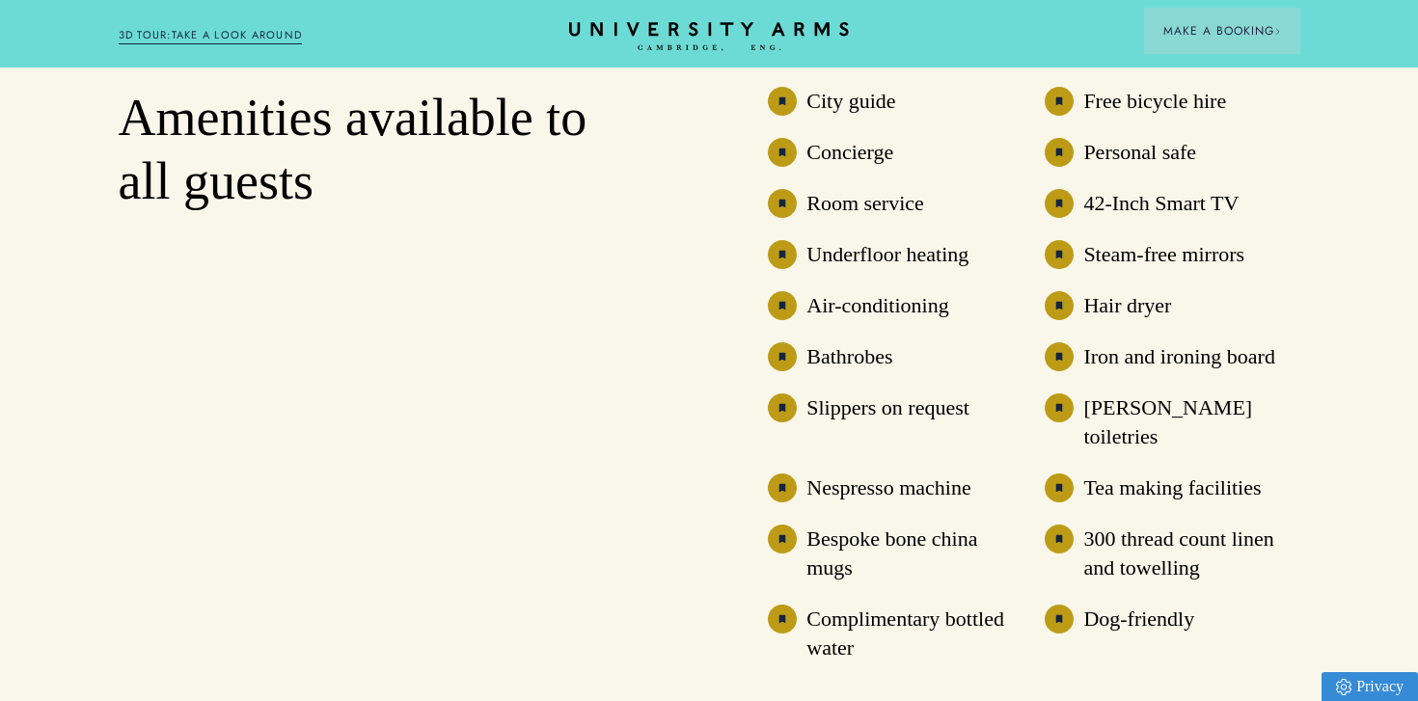
click at [844, 109] on h3 "City guide" at bounding box center [850, 101] width 89 height 29
click at [891, 111] on h3 "City guide" at bounding box center [850, 101] width 89 height 29
click at [1090, 102] on h3 "Free bicycle hire" at bounding box center [1154, 101] width 143 height 29
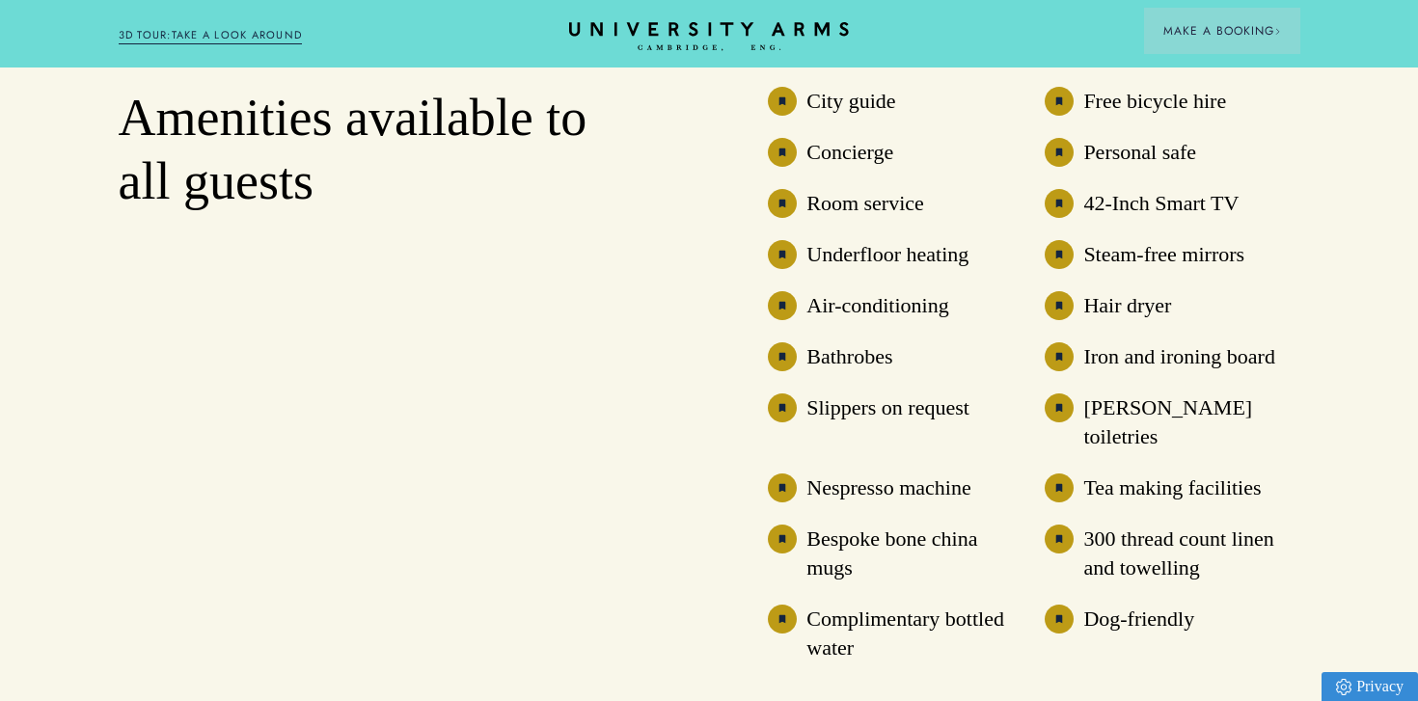
click at [1090, 102] on h3 "Free bicycle hire" at bounding box center [1154, 101] width 143 height 29
click at [1144, 256] on h3 "Steam-free mirrors" at bounding box center [1163, 254] width 161 height 29
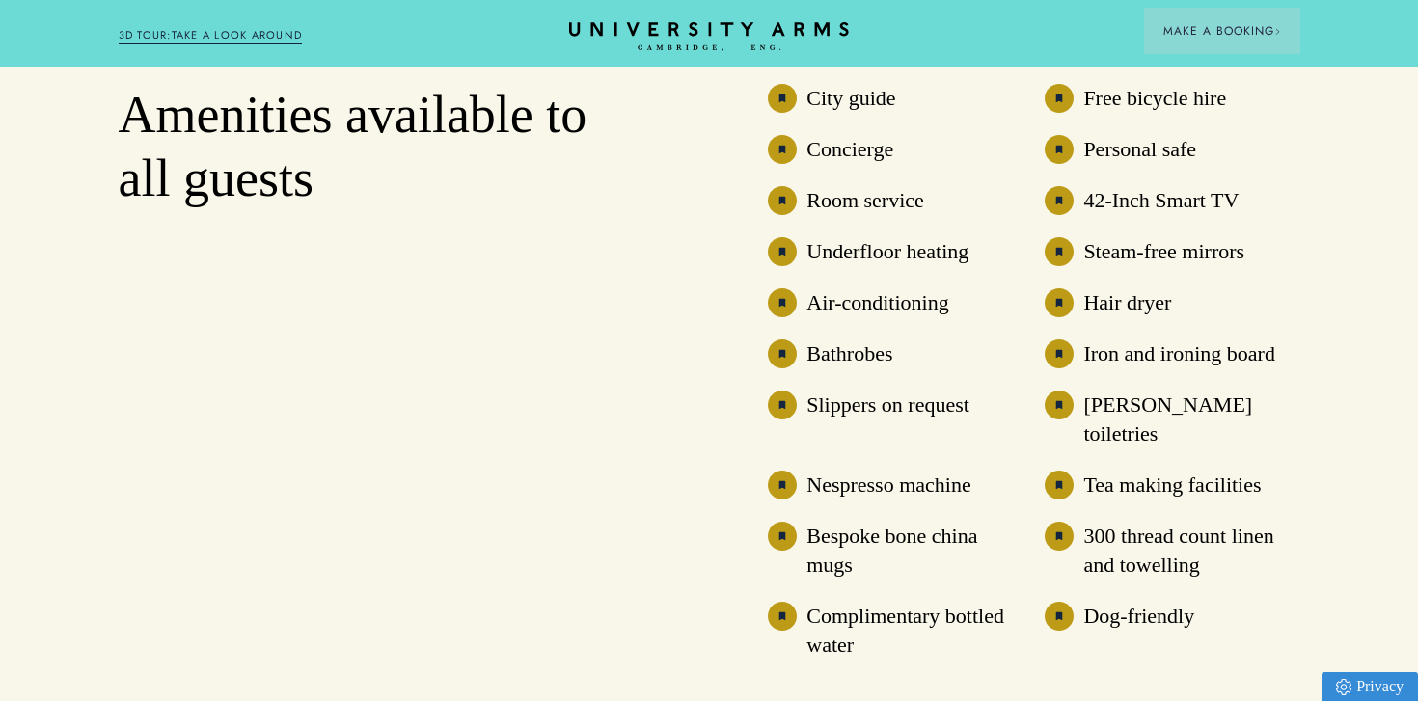
scroll to position [5114, 0]
